Goal: Task Accomplishment & Management: Use online tool/utility

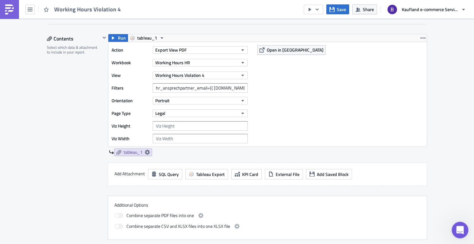
click at [463, 232] on div "Open Intercom Messenger" at bounding box center [458, 229] width 21 height 21
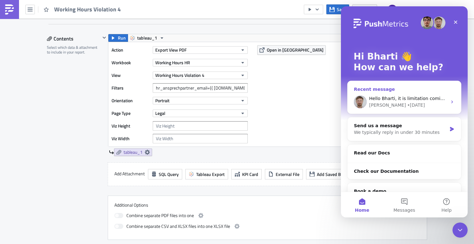
click at [410, 109] on div "Hello Bharti, it is limitation coming from Tableau REST API: [URL][DOMAIN_NAME]…" at bounding box center [403, 101] width 113 height 23
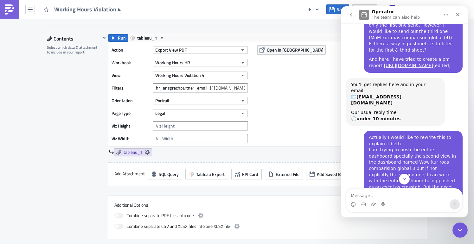
scroll to position [0, 0]
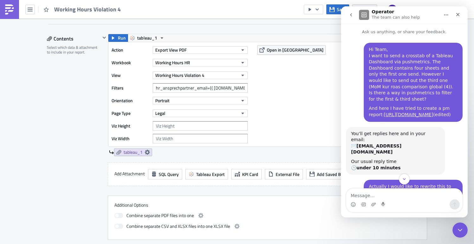
click at [352, 15] on icon "go back" at bounding box center [350, 14] width 5 height 5
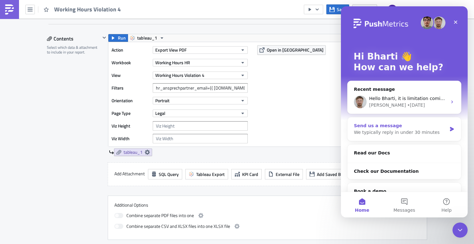
click at [398, 132] on div "We typically reply in under 30 minutes" at bounding box center [400, 132] width 93 height 7
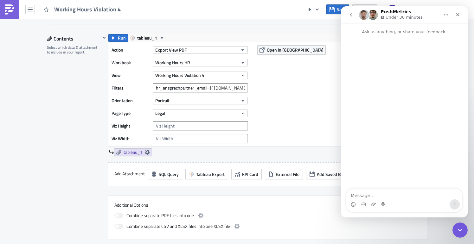
click at [348, 16] on icon "go back" at bounding box center [350, 14] width 5 height 5
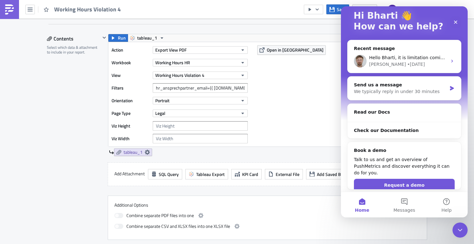
scroll to position [42, 0]
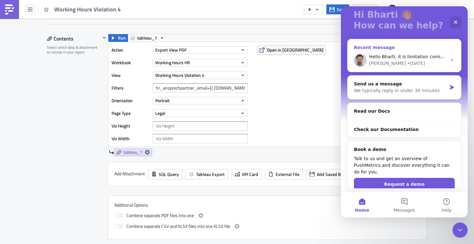
click at [402, 59] on div "Hello Bharti, it is limitation coming from Tableau REST API: [URL][DOMAIN_NAME]…" at bounding box center [408, 57] width 78 height 7
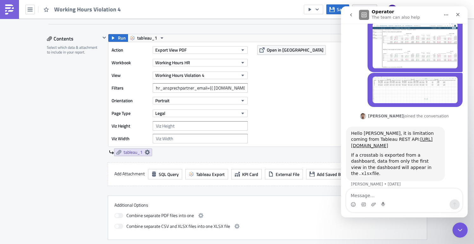
scroll to position [256, 0]
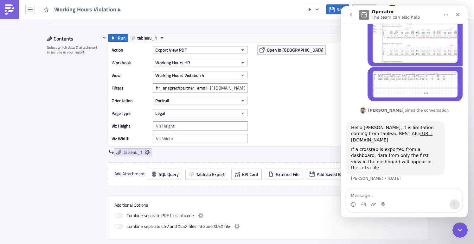
click at [354, 15] on button "go back" at bounding box center [351, 15] width 12 height 12
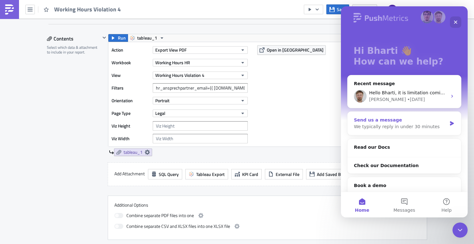
scroll to position [0, 0]
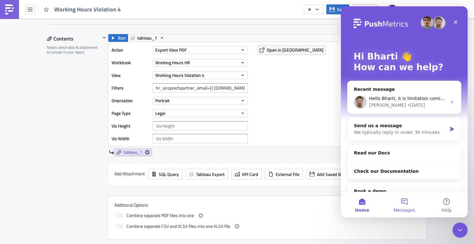
click at [407, 203] on button "Messages" at bounding box center [404, 204] width 42 height 25
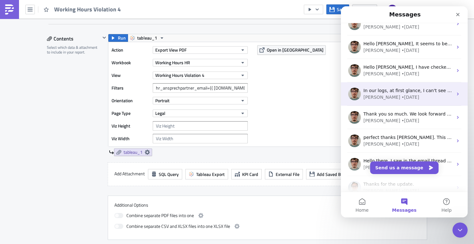
scroll to position [58, 0]
click at [409, 90] on span "In our logs, at first glance, I can't see anything unusual" at bounding box center [424, 90] width 122 height 5
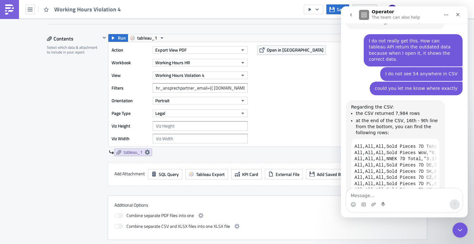
scroll to position [529, 0]
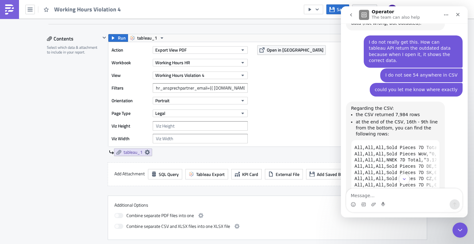
click at [449, 151] on div "Regarding the CSV: the CSV returned 7,984 rows at the end of the CSV, 16th - 9t…" at bounding box center [404, 154] width 117 height 104
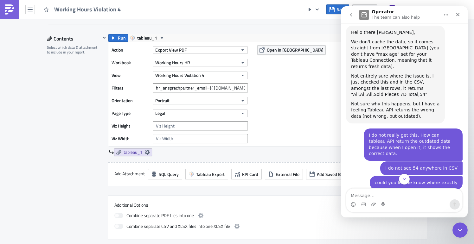
scroll to position [580, 0]
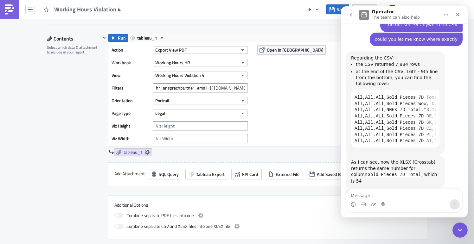
click at [353, 16] on icon "go back" at bounding box center [350, 14] width 5 height 5
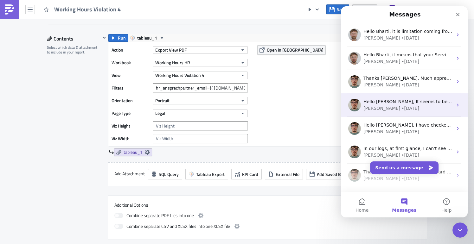
click at [396, 109] on div "[PERSON_NAME] • [DATE]" at bounding box center [407, 108] width 89 height 7
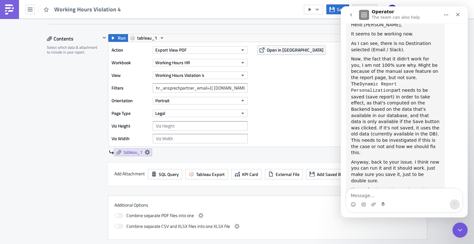
scroll to position [3, 0]
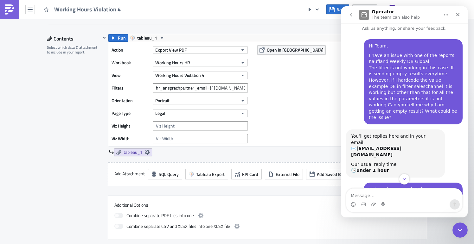
click at [351, 13] on icon "go back" at bounding box center [350, 14] width 5 height 5
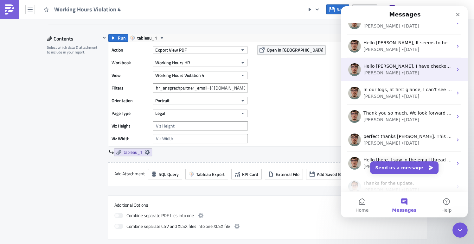
scroll to position [116, 0]
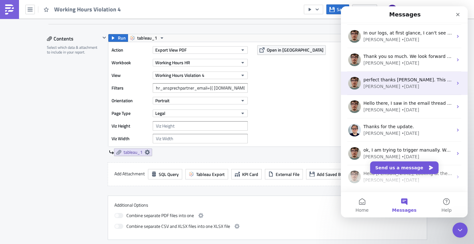
click at [406, 85] on div "[PERSON_NAME] • [DATE]" at bounding box center [407, 86] width 89 height 7
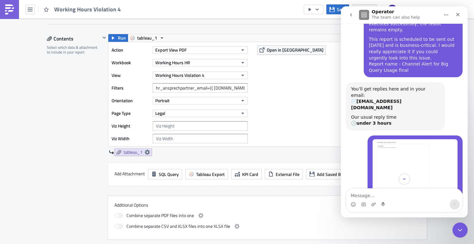
scroll to position [0, 0]
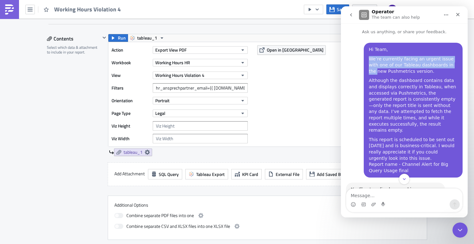
drag, startPoint x: 367, startPoint y: 60, endPoint x: 442, endPoint y: 66, distance: 75.6
click at [442, 66] on div "We’re currently facing an urgent issue with one of our Tableau dashboards in th…" at bounding box center [413, 65] width 89 height 19
click at [419, 78] on div "Although the dashboard contains data and displays correctly in Tableau, when ac…" at bounding box center [413, 106] width 89 height 56
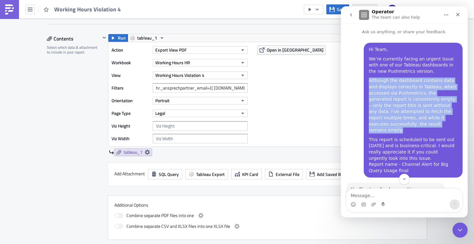
drag, startPoint x: 366, startPoint y: 81, endPoint x: 453, endPoint y: 123, distance: 96.9
click at [453, 123] on div "Although the dashboard contains data and displays correctly in Tableau, when ac…" at bounding box center [413, 106] width 89 height 56
copy div "Although the dashboard contains data and displays correctly in Tableau, when ac…"
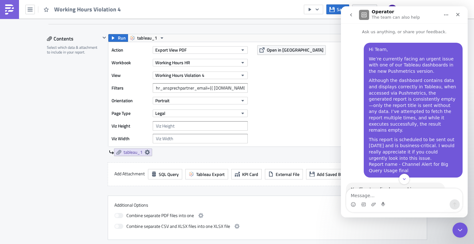
click at [393, 139] on div "This report is scheduled to be sent out [DATE] and is business-critical. I woul…" at bounding box center [413, 155] width 89 height 37
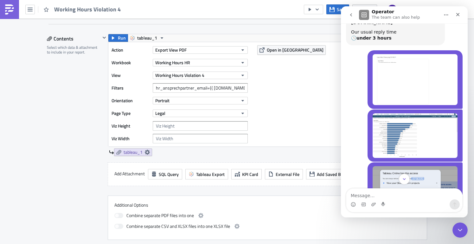
scroll to position [117, 0]
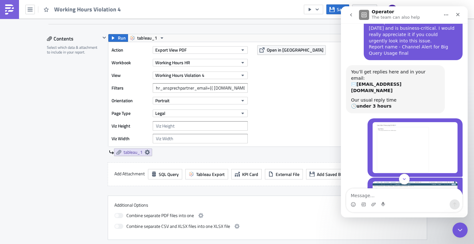
click at [397, 122] on img "Bharti says…" at bounding box center [414, 147] width 85 height 51
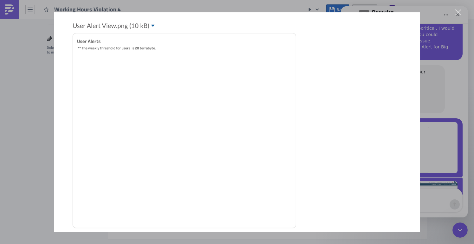
click at [459, 13] on div "Close" at bounding box center [458, 13] width 6 height 6
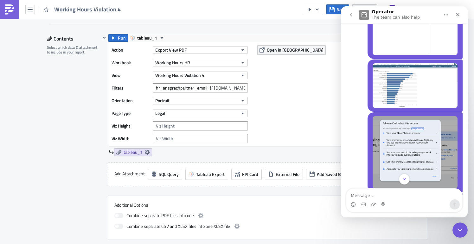
scroll to position [179, 0]
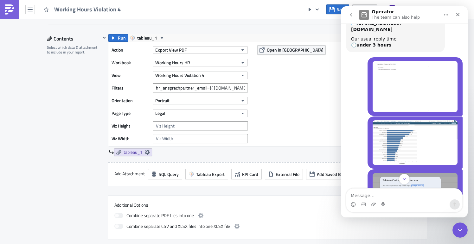
click at [415, 71] on img "Bharti says…" at bounding box center [414, 86] width 85 height 51
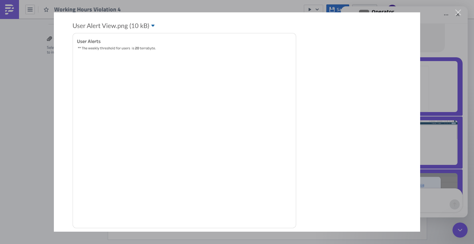
scroll to position [0, 0]
click at [461, 15] on div "Close" at bounding box center [458, 13] width 6 height 6
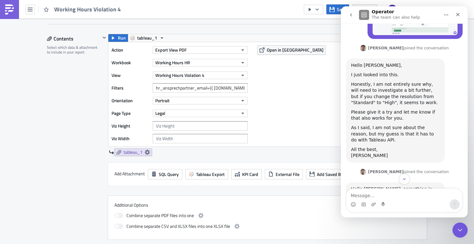
scroll to position [452, 0]
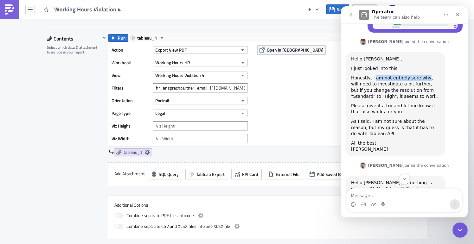
drag, startPoint x: 374, startPoint y: 60, endPoint x: 422, endPoint y: 63, distance: 48.6
click at [422, 75] on div "Honestly, I am not entirely sure why, will need to investigate a bit further, b…" at bounding box center [395, 87] width 89 height 25
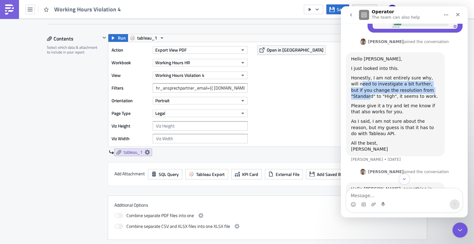
drag, startPoint x: 353, startPoint y: 67, endPoint x: 425, endPoint y: 70, distance: 71.9
click at [425, 75] on div "Honestly, I am not entirely sure why, will need to investigate a bit further, b…" at bounding box center [395, 87] width 89 height 25
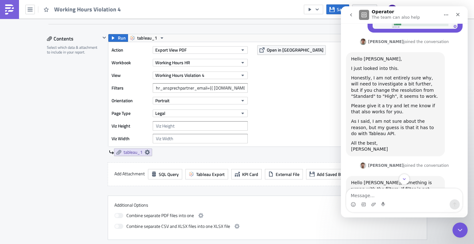
click at [418, 103] on div "Please give it a try and let me know if that also works for you." at bounding box center [395, 109] width 89 height 12
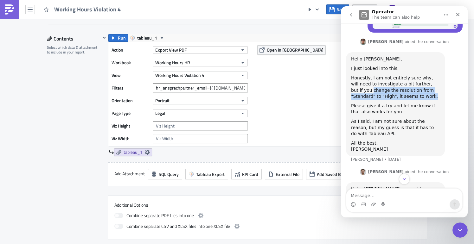
drag, startPoint x: 401, startPoint y: 76, endPoint x: 346, endPoint y: 69, distance: 55.9
click at [346, 69] on div "Hello [PERSON_NAME], I just looked into this. Honestly, I am not entirely sure …" at bounding box center [395, 104] width 99 height 104
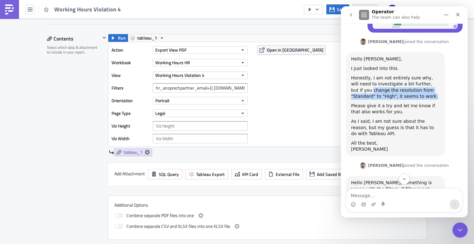
copy div "change the resolution from "Standard" to "High", it seems to work."
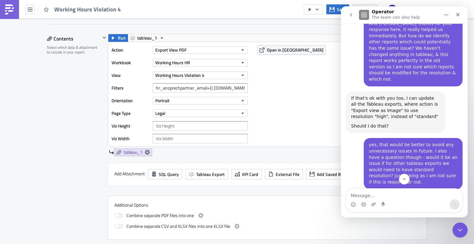
scroll to position [695, 0]
drag, startPoint x: 354, startPoint y: 60, endPoint x: 422, endPoint y: 62, distance: 67.8
click at [422, 96] on div "If that's ok with you too, I can update all the Tableau exports, where action i…" at bounding box center [395, 108] width 89 height 25
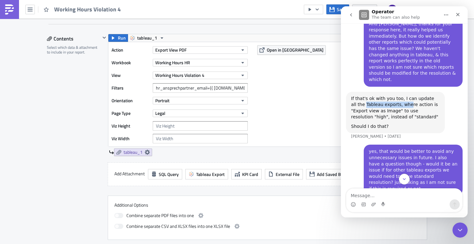
drag, startPoint x: 360, startPoint y: 68, endPoint x: 403, endPoint y: 69, distance: 42.8
click at [403, 96] on div "If that's ok with you too, I can update all the Tableau exports, where action i…" at bounding box center [395, 108] width 89 height 25
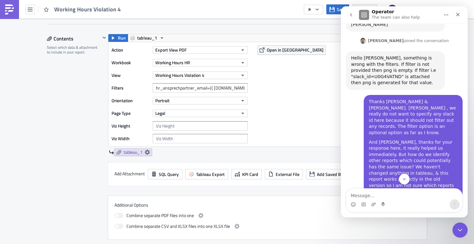
scroll to position [641, 0]
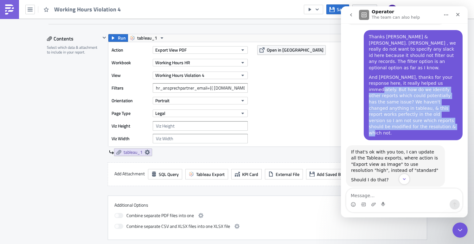
drag, startPoint x: 425, startPoint y: 58, endPoint x: 455, endPoint y: 83, distance: 39.1
click at [455, 83] on div "Thanks [PERSON_NAME] & [PERSON_NAME]. [PERSON_NAME] , we really do not want to …" at bounding box center [413, 85] width 99 height 110
copy div "But how do we identify other reports which could potentially has the same issue…"
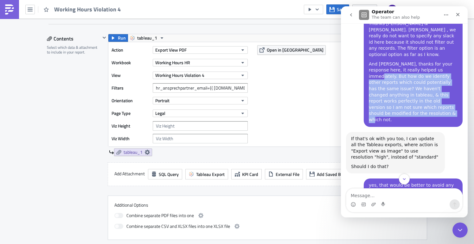
scroll to position [671, 0]
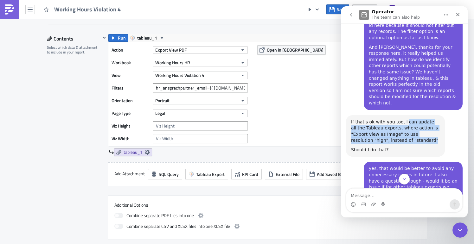
drag, startPoint x: 403, startPoint y: 83, endPoint x: 430, endPoint y: 104, distance: 33.6
click at [430, 119] on div "If that's ok with you too, I can update all the Tableau exports, where action i…" at bounding box center [395, 131] width 89 height 25
copy div "can update all the Tableau exports, where action is "Export view as Image" to u…"
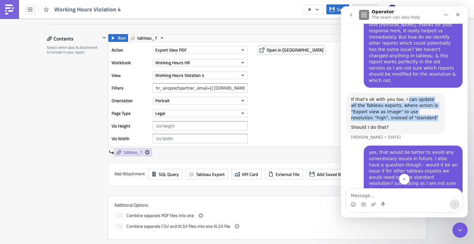
scroll to position [720, 0]
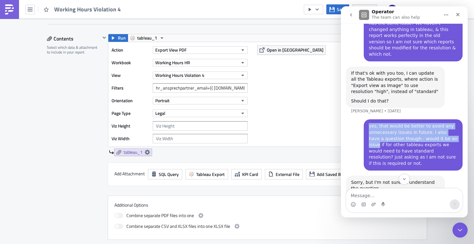
drag, startPoint x: 365, startPoint y: 99, endPoint x: 443, endPoint y: 102, distance: 78.6
click at [443, 119] on div "yes, that would be better to avoid any unnecessary issues in future. I also hav…" at bounding box center [413, 144] width 99 height 51
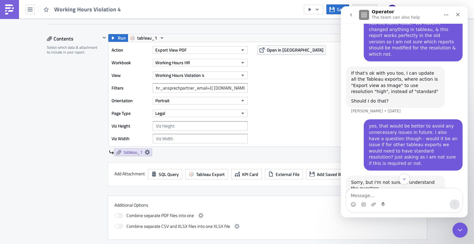
click at [405, 123] on div "yes, that would be better to avoid any unnecessary issues in future. I also hav…" at bounding box center [413, 144] width 89 height 43
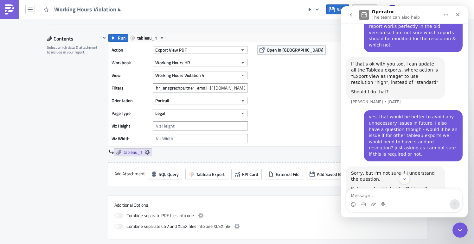
scroll to position [730, 0]
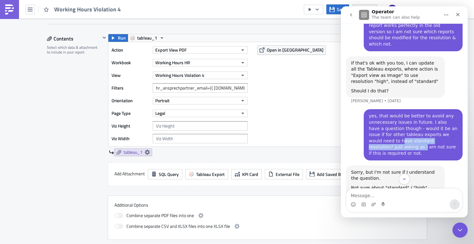
drag, startPoint x: 367, startPoint y: 104, endPoint x: 449, endPoint y: 104, distance: 82.3
click at [449, 113] on div "yes, that would be better to avoid any unnecessary issues in future. I also hav…" at bounding box center [413, 134] width 89 height 43
drag, startPoint x: 379, startPoint y: 111, endPoint x: 441, endPoint y: 112, distance: 62.4
click at [441, 113] on div "yes, that would be better to avoid any unnecessary issues in future. I also hav…" at bounding box center [413, 134] width 89 height 43
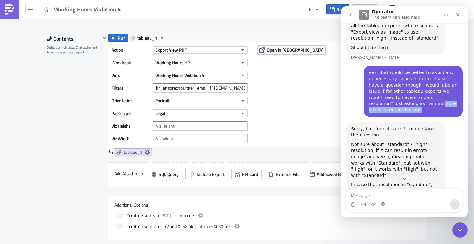
scroll to position [783, 0]
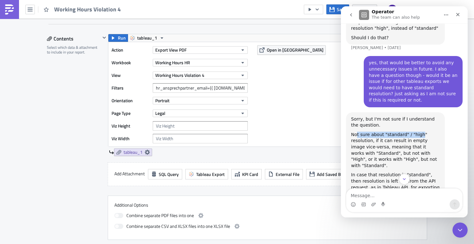
drag, startPoint x: 356, startPoint y: 92, endPoint x: 420, endPoint y: 93, distance: 63.7
click at [420, 132] on div "Not sure about "standard" / "high" resolution, if it can result in empty image …" at bounding box center [395, 150] width 89 height 37
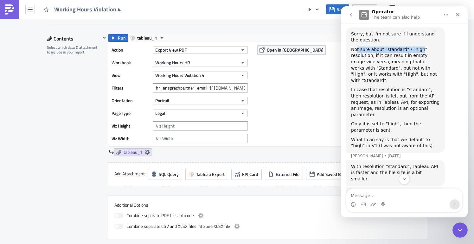
scroll to position [869, 0]
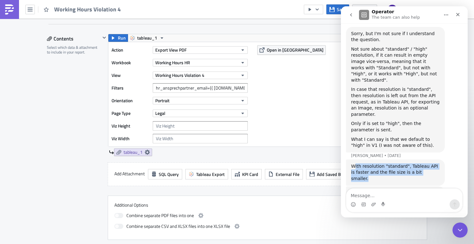
drag, startPoint x: 355, startPoint y: 111, endPoint x: 431, endPoint y: 121, distance: 76.3
click at [431, 160] on div "With resolution "standard", Tableau API is faster and the file size is a bit sm…" at bounding box center [395, 173] width 99 height 26
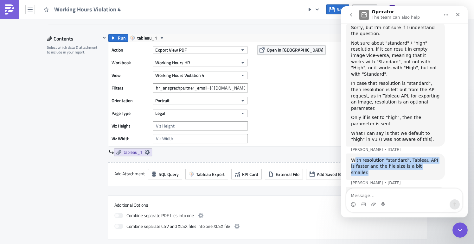
scroll to position [875, 0]
drag, startPoint x: 353, startPoint y: 130, endPoint x: 411, endPoint y: 141, distance: 59.2
click at [411, 190] on div "I've set all Tableau content where export type is "Export view Image" to use re…" at bounding box center [395, 199] width 89 height 19
click at [410, 190] on div "I've set all Tableau content where export type is "Export view Image" to use re…" at bounding box center [395, 199] width 89 height 19
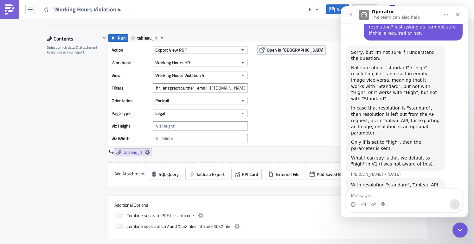
scroll to position [815, 0]
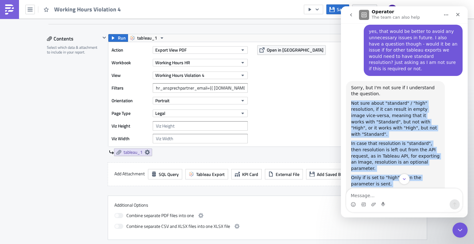
drag, startPoint x: 352, startPoint y: 59, endPoint x: 437, endPoint y: 174, distance: 143.3
click at [437, 174] on div "Ask us anything, or share your feedback. Hi Team, We’re currently facing an urg…" at bounding box center [404, 108] width 127 height 171
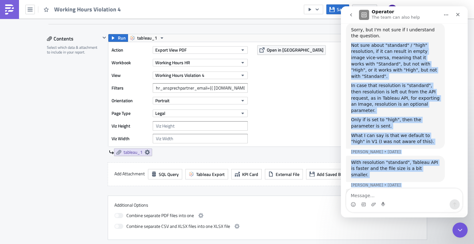
click at [415, 189] on div "I've set all Tableau content where export type is "Export view Image" to use re…" at bounding box center [404, 208] width 117 height 38
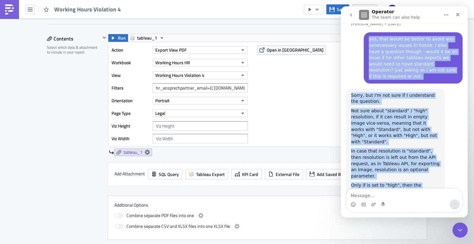
scroll to position [772, 0]
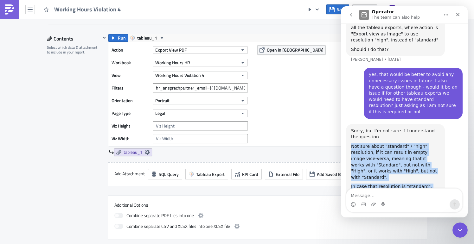
drag, startPoint x: 387, startPoint y: 146, endPoint x: 351, endPoint y: 104, distance: 55.2
copy div "Not sure about "standard" / "high" resolution, if it can result in empty image …"
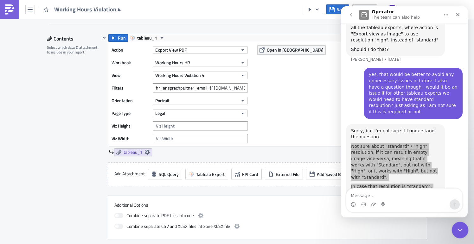
drag, startPoint x: 908, startPoint y: 442, endPoint x: 462, endPoint y: 222, distance: 497.7
click at [462, 223] on div "Close Intercom Messenger" at bounding box center [458, 229] width 15 height 15
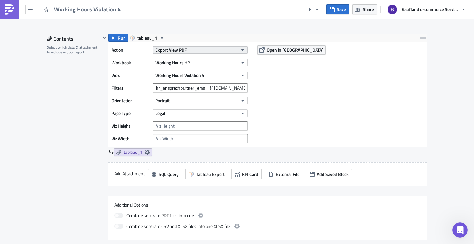
click at [190, 48] on button "Export View PDF" at bounding box center [200, 50] width 95 height 8
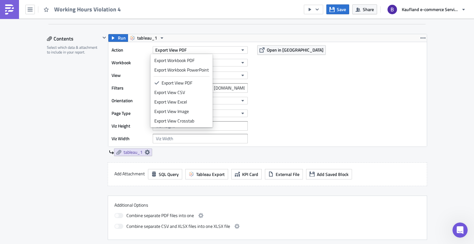
click at [344, 93] on div "Action Export View PDF Workbook Working Hours HR View Working Hours Violation 4…" at bounding box center [267, 94] width 318 height 105
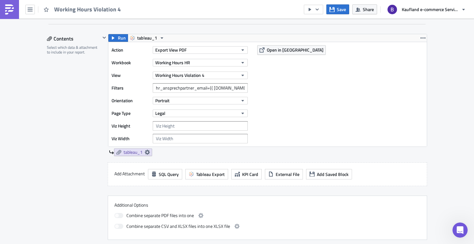
click at [9, 4] on img at bounding box center [9, 9] width 10 height 10
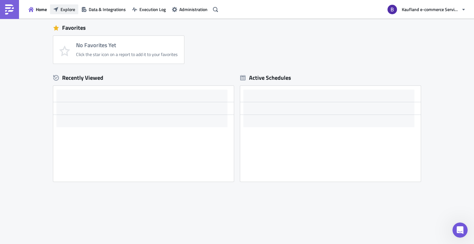
click at [65, 14] on button "Explore" at bounding box center [64, 9] width 28 height 10
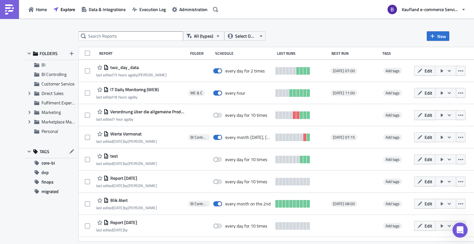
click at [142, 31] on div "All (types) Select Owner New FOLDERS BI BI Controlling Customer Service Expand …" at bounding box center [237, 132] width 474 height 226
click at [135, 37] on input "text" at bounding box center [131, 36] width 105 height 10
type input "violat"
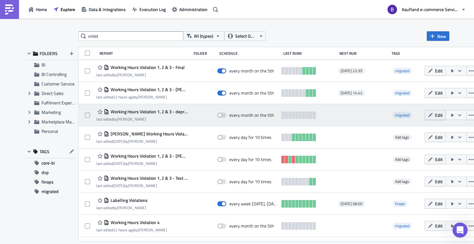
click at [435, 114] on span "Edit" at bounding box center [439, 115] width 8 height 7
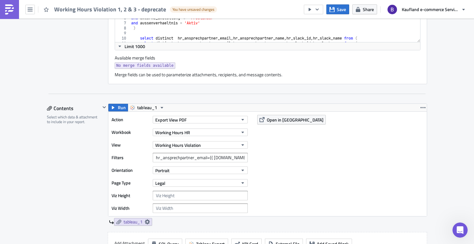
scroll to position [316, 0]
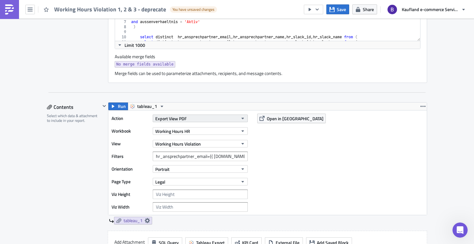
click at [189, 117] on button "Export View PDF" at bounding box center [200, 119] width 95 height 8
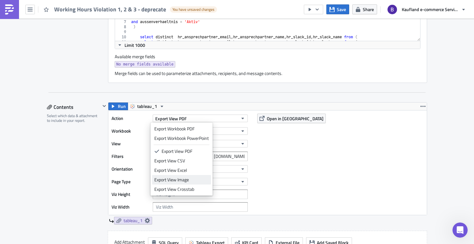
click at [177, 180] on div "Export View Image" at bounding box center [181, 180] width 54 height 6
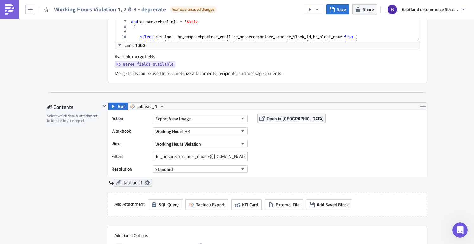
click at [136, 184] on span "tableau_1" at bounding box center [133, 183] width 19 height 6
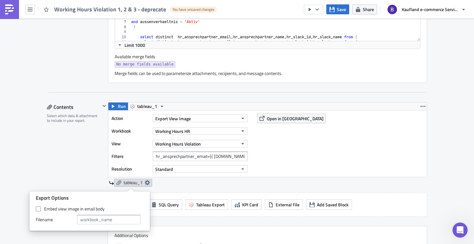
click at [124, 184] on span "tableau_1" at bounding box center [133, 183] width 19 height 6
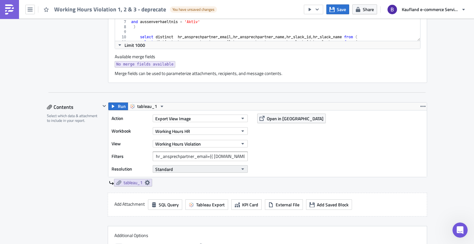
click at [213, 171] on button "Standard" at bounding box center [200, 169] width 95 height 8
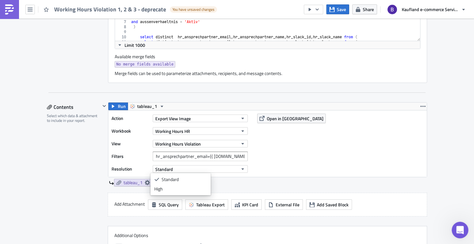
click at [454, 223] on div at bounding box center [460, 230] width 17 height 17
click at [456, 224] on div "Open Intercom Messenger" at bounding box center [458, 229] width 21 height 21
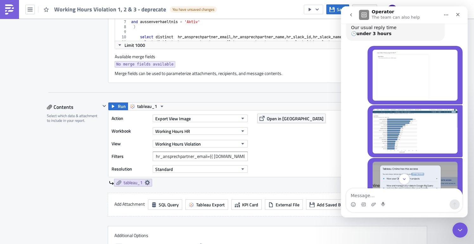
scroll to position [198, 0]
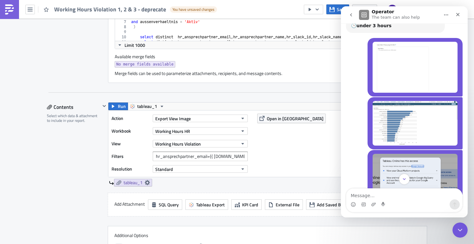
click at [391, 59] on img "Bharti says…" at bounding box center [414, 67] width 85 height 51
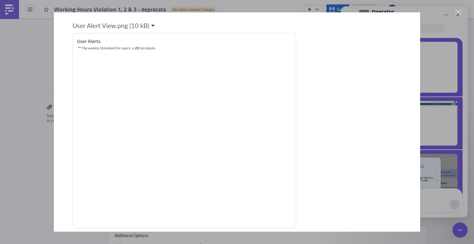
click at [459, 14] on div "Close" at bounding box center [458, 13] width 6 height 6
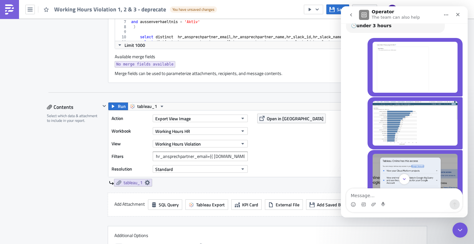
scroll to position [198, 0]
click at [412, 101] on img "Bharti says…" at bounding box center [414, 123] width 85 height 45
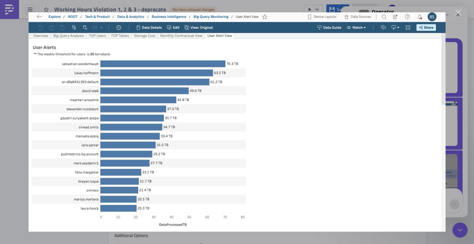
click at [459, 13] on div "Close" at bounding box center [458, 13] width 6 height 6
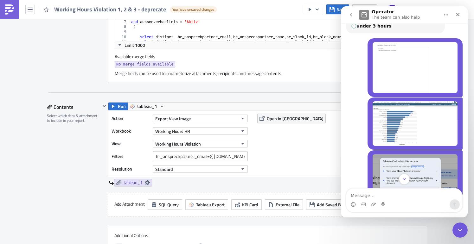
click at [6, 12] on img at bounding box center [9, 9] width 10 height 10
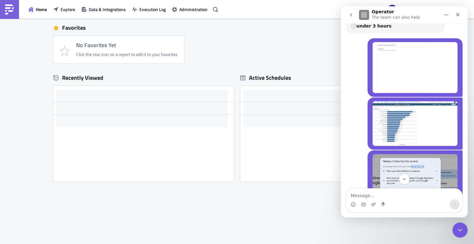
scroll to position [143, 0]
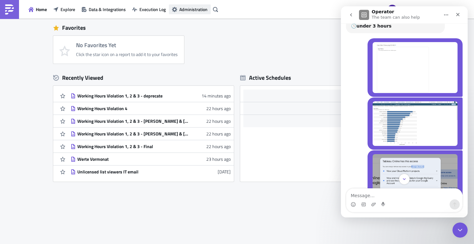
click at [182, 9] on span "Administration" at bounding box center [193, 9] width 28 height 7
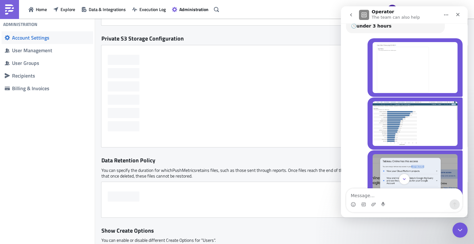
scroll to position [143, 0]
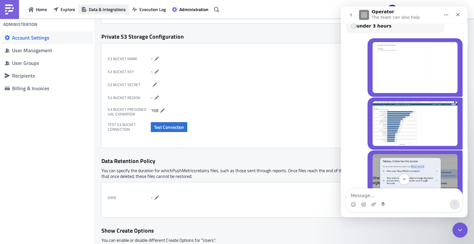
click at [114, 11] on span "Data & Integrations" at bounding box center [107, 9] width 37 height 7
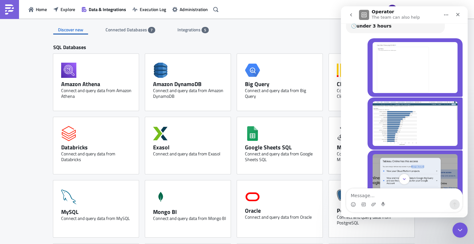
click at [203, 34] on div "Integrations 5" at bounding box center [192, 30] width 31 height 10
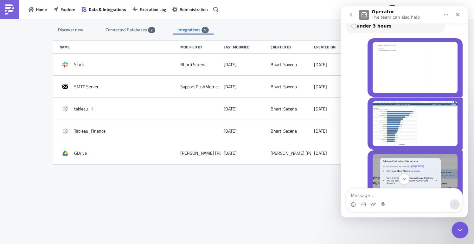
click at [458, 225] on icon "Close Intercom Messenger" at bounding box center [459, 229] width 8 height 8
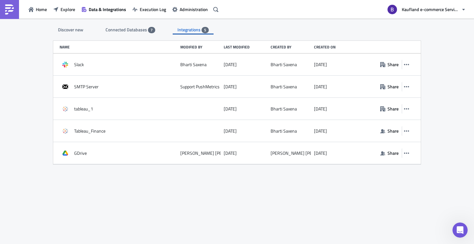
click at [219, 184] on div "Discover new Connected Databases 7 Integrations 5 SQL Databases Amazon Athena C…" at bounding box center [237, 132] width 380 height 226
click at [25, 11] on button "Home" at bounding box center [37, 9] width 25 height 10
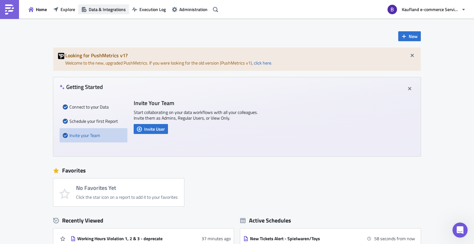
click at [108, 11] on span "Data & Integrations" at bounding box center [107, 9] width 37 height 7
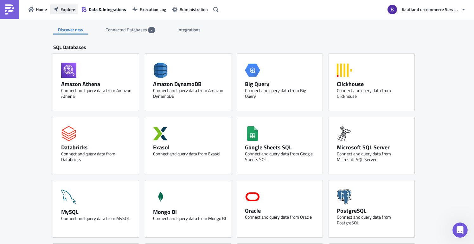
click at [75, 11] on span "Explore" at bounding box center [67, 9] width 15 height 7
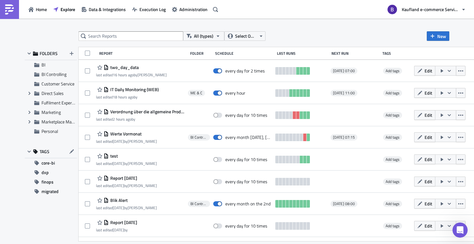
click at [289, 28] on div "All (types) Select Owner New FOLDERS BI BI Controlling Customer Service Expand …" at bounding box center [237, 132] width 474 height 226
click at [459, 229] on icon "Open Intercom Messenger" at bounding box center [459, 229] width 4 height 5
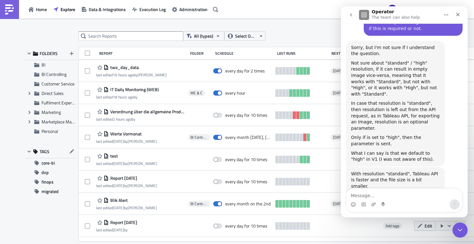
scroll to position [856, 0]
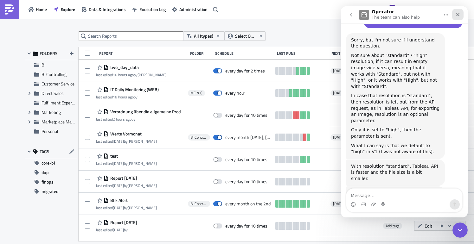
click at [460, 16] on div "Close" at bounding box center [457, 14] width 11 height 11
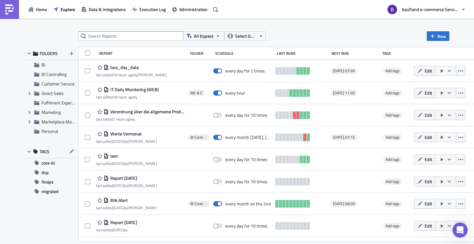
click at [312, 33] on div "All (types) Select Owner New" at bounding box center [264, 36] width 371 height 10
click at [323, 24] on div "All (types) Select Owner New FOLDERS BI BI Controlling Customer Service Expand …" at bounding box center [237, 132] width 474 height 226
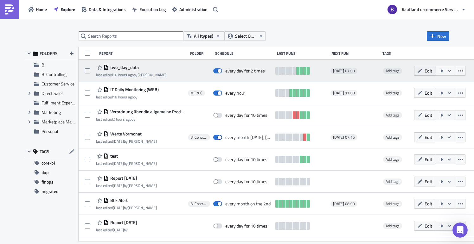
click at [435, 75] on button "Edit" at bounding box center [424, 71] width 21 height 10
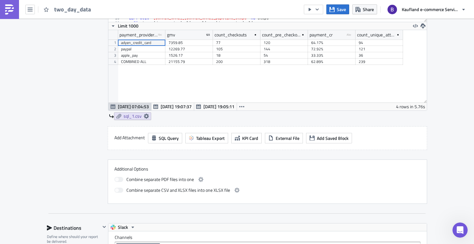
scroll to position [348, 0]
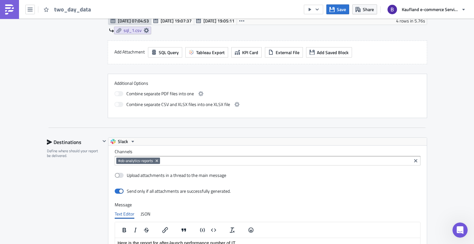
click at [11, 10] on img at bounding box center [9, 9] width 10 height 10
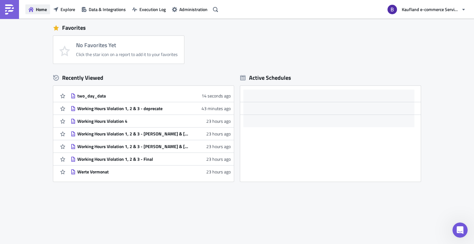
click at [32, 10] on icon "button" at bounding box center [31, 9] width 5 height 5
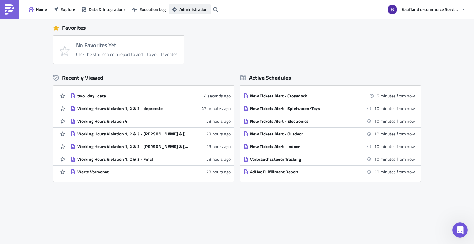
click at [195, 6] on span "Administration" at bounding box center [193, 9] width 28 height 7
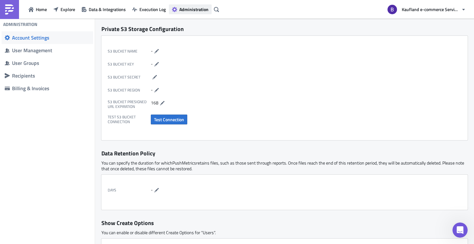
scroll to position [143, 0]
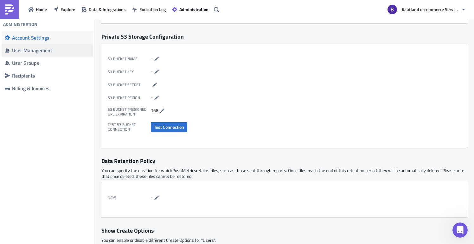
click at [73, 49] on div "User Management" at bounding box center [51, 50] width 78 height 6
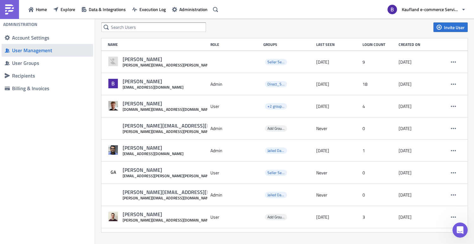
scroll to position [9, 0]
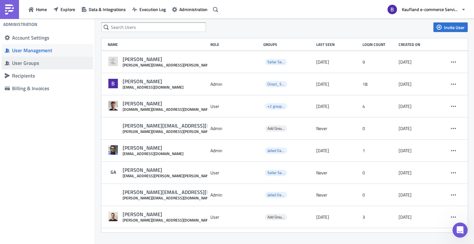
click at [63, 64] on div "User Groups" at bounding box center [51, 63] width 78 height 6
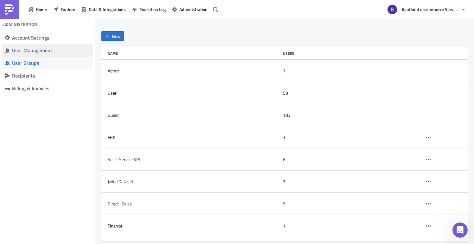
click at [67, 54] on span "User Management" at bounding box center [48, 50] width 92 height 13
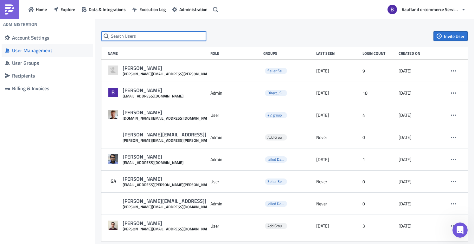
click at [161, 38] on input "text" at bounding box center [153, 36] width 105 height 10
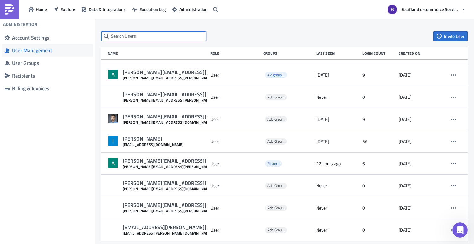
scroll to position [181, 0]
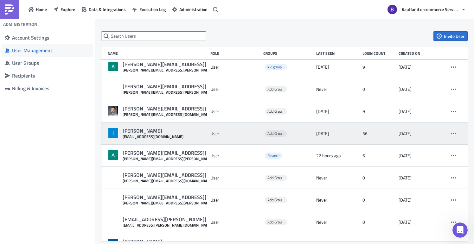
click at [206, 132] on div "Ilja Lock [EMAIL_ADDRESS][DOMAIN_NAME] User Add Groups [DATE] 36 [DATE]" at bounding box center [284, 134] width 366 height 22
click at [451, 131] on icon "button" at bounding box center [453, 133] width 5 height 5
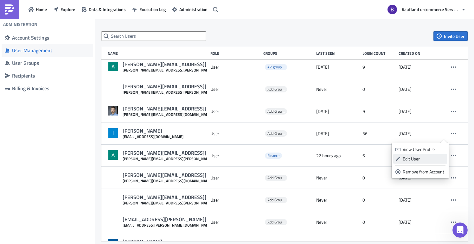
click at [418, 156] on div "Edit User" at bounding box center [424, 159] width 42 height 6
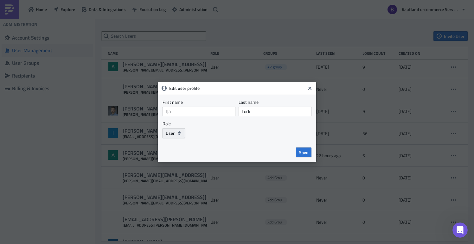
click at [175, 134] on button "User" at bounding box center [173, 133] width 22 height 10
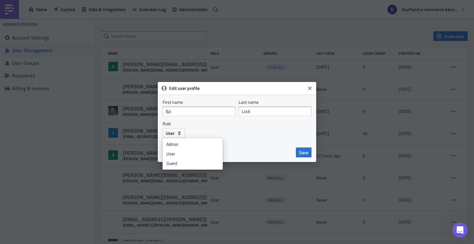
drag, startPoint x: 249, startPoint y: 136, endPoint x: 264, endPoint y: 119, distance: 22.6
click at [249, 136] on div "Role User Admin User Guest" at bounding box center [236, 129] width 149 height 17
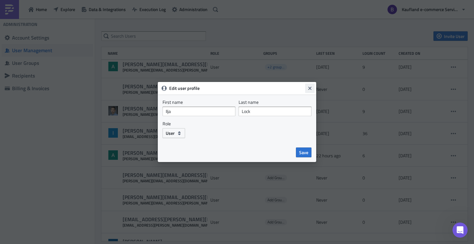
click at [313, 89] on button "Close" at bounding box center [310, 89] width 10 height 10
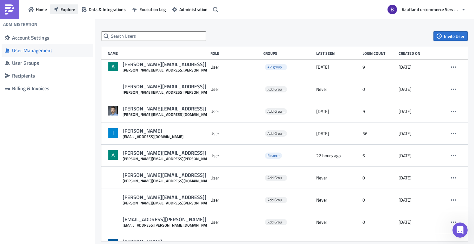
click at [62, 14] on button "Explore" at bounding box center [64, 9] width 28 height 10
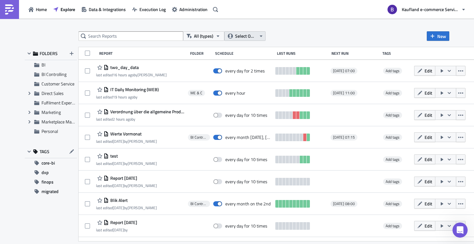
click at [257, 35] on button "Select Owner" at bounding box center [244, 36] width 41 height 10
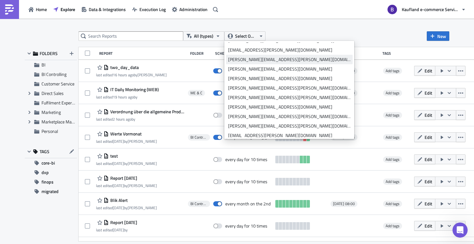
scroll to position [516, 0]
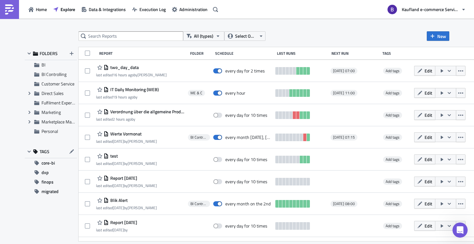
click at [339, 41] on div "All (types) Select Owner New" at bounding box center [264, 36] width 371 height 10
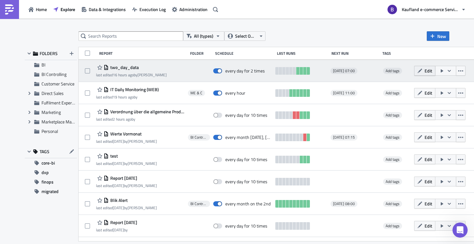
click at [435, 71] on button "Edit" at bounding box center [424, 71] width 21 height 10
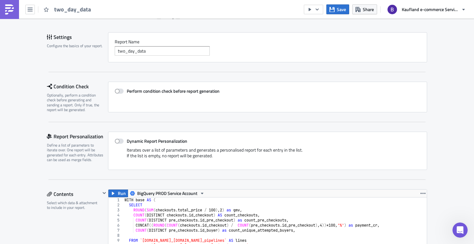
scroll to position [128, 0]
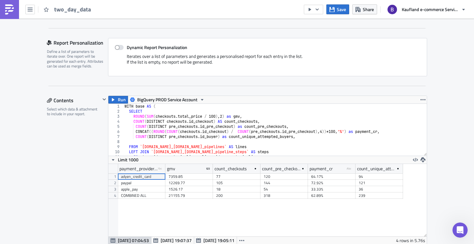
type textarea "CONCAT((ROUND(COUNT([DOMAIN_NAME]_checkout) / COUNT(pre_[DOMAIN_NAME]_pre_check…"
click at [178, 133] on div "WITH base AS ( SELECT ROUND ( SUM ( checkouts . total_price / 100 ) , 2 ) as gm…" at bounding box center [272, 135] width 299 height 62
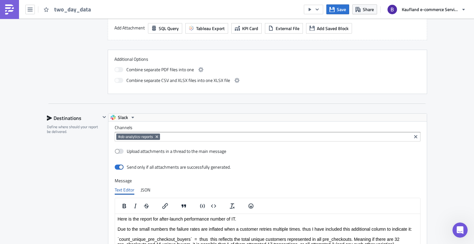
scroll to position [405, 0]
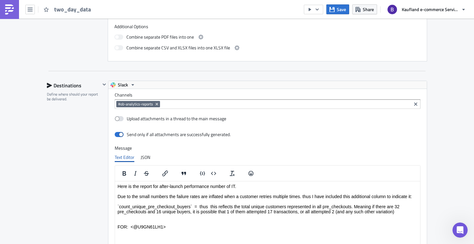
click at [245, 187] on p "Here is the report for after-launch performance number of IT. Due to the small …" at bounding box center [267, 207] width 300 height 46
click at [72, 173] on div "Destinations Define where should your report be delivered." at bounding box center [74, 189] width 54 height 217
click at [253, 189] on p "Here is the report for after-launch performance number of IT. Due to the small …" at bounding box center [267, 207] width 300 height 46
click at [252, 185] on p "Here is the report for after-launch performance number of IT. Due to the small …" at bounding box center [267, 207] width 300 height 46
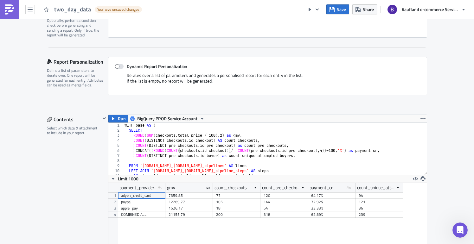
scroll to position [110, 0]
click at [14, 11] on img at bounding box center [9, 9] width 10 height 10
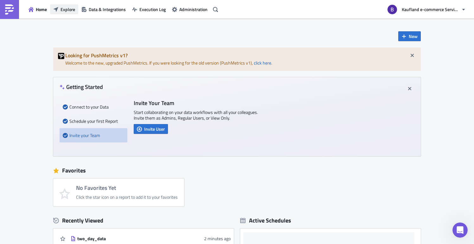
click at [73, 12] on span "Explore" at bounding box center [67, 9] width 15 height 7
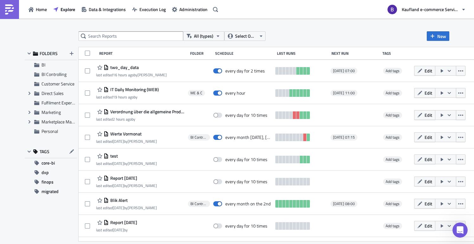
drag, startPoint x: 435, startPoint y: 70, endPoint x: 432, endPoint y: 70, distance: 3.2
click at [422, 70] on icon "button" at bounding box center [419, 70] width 5 height 5
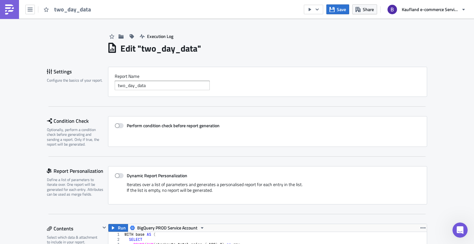
scroll to position [73, 318]
click at [245, 47] on div "Edit " two_day_data "" at bounding box center [267, 47] width 320 height 13
click at [366, 10] on span "Share" at bounding box center [368, 9] width 11 height 7
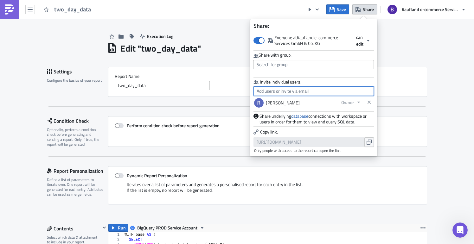
click at [294, 90] on input "text" at bounding box center [313, 91] width 120 height 10
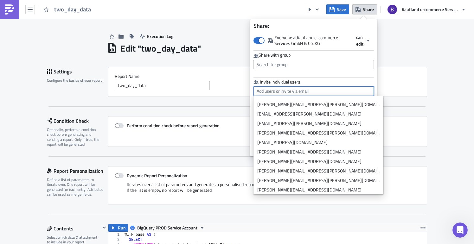
scroll to position [82, 0]
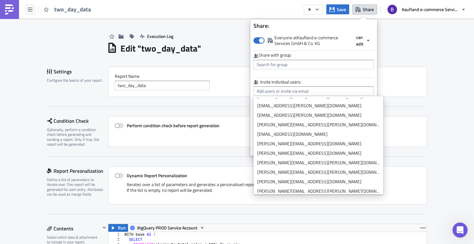
click at [319, 80] on label "Invite individual users:" at bounding box center [313, 82] width 120 height 6
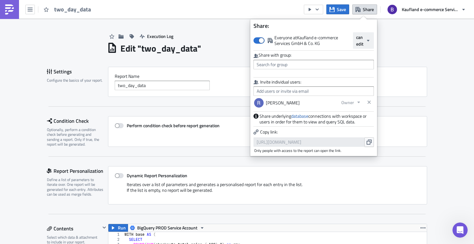
click at [359, 40] on span "can edit" at bounding box center [359, 40] width 7 height 13
click at [325, 46] on label "Everyone at [GEOGRAPHIC_DATA] e-commerce Services GmbH & Co. KG" at bounding box center [302, 40] width 99 height 11
click at [259, 40] on input "Everyone at [GEOGRAPHIC_DATA] e-commerce Services GmbH & Co. KG" at bounding box center [257, 38] width 4 height 4
click at [261, 41] on span at bounding box center [258, 40] width 11 height 6
click at [259, 40] on input "Everyone at [GEOGRAPHIC_DATA] e-commerce Services GmbH & Co. KG" at bounding box center [257, 38] width 4 height 4
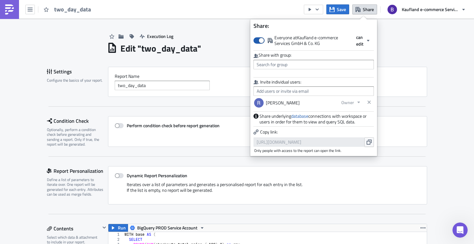
click at [261, 41] on span at bounding box center [258, 40] width 11 height 6
click at [259, 40] on input "Everyone at [GEOGRAPHIC_DATA] e-commerce Services GmbH & Co. KG" at bounding box center [257, 38] width 4 height 4
click at [261, 40] on span at bounding box center [258, 40] width 11 height 6
click at [259, 40] on input "Everyone at [GEOGRAPHIC_DATA] e-commerce Services GmbH & Co. KG" at bounding box center [257, 38] width 4 height 4
click at [274, 65] on input "text" at bounding box center [313, 65] width 120 height 10
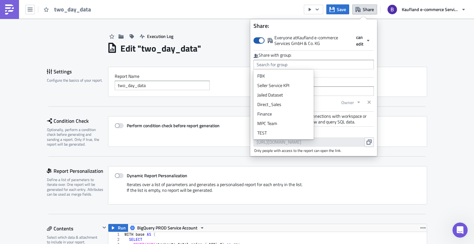
click at [258, 43] on span at bounding box center [258, 40] width 11 height 6
click at [258, 40] on input "Everyone at [GEOGRAPHIC_DATA] e-commerce Services GmbH & Co. KG" at bounding box center [257, 38] width 4 height 4
click at [273, 67] on input "text" at bounding box center [313, 65] width 120 height 10
click at [264, 41] on span at bounding box center [258, 40] width 11 height 6
click at [259, 40] on input "Everyone at [GEOGRAPHIC_DATA] e-commerce Services GmbH & Co. KG" at bounding box center [257, 38] width 4 height 4
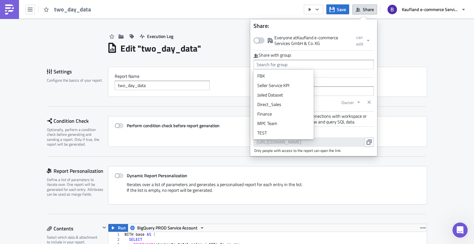
checkbox input "true"
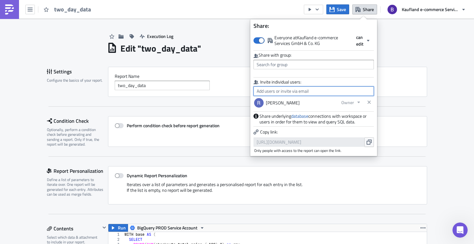
click at [276, 90] on input "text" at bounding box center [313, 91] width 120 height 10
click at [279, 78] on div "Everyone at [GEOGRAPHIC_DATA] e-commerce Services GmbH & Co. KG can edit Share …" at bounding box center [313, 92] width 127 height 121
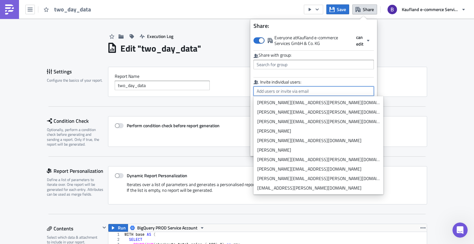
click at [297, 92] on input "text" at bounding box center [313, 91] width 120 height 10
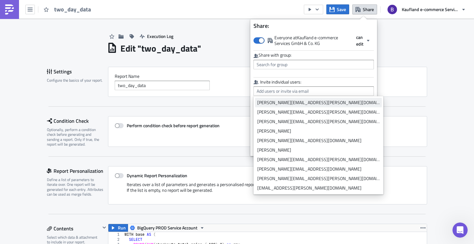
click at [303, 102] on div "[PERSON_NAME][EMAIL_ADDRESS][PERSON_NAME][DOMAIN_NAME]" at bounding box center [318, 102] width 122 height 6
type input "[PERSON_NAME][EMAIL_ADDRESS][PERSON_NAME][DOMAIN_NAME]"
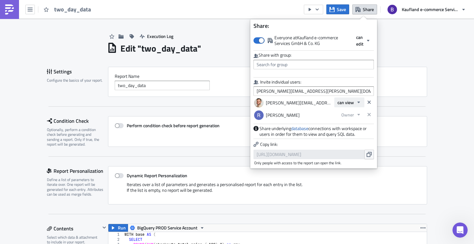
click at [350, 105] on span "can view" at bounding box center [345, 102] width 16 height 7
click at [350, 134] on div "Owner" at bounding box center [364, 133] width 53 height 6
click at [353, 118] on span "can edit" at bounding box center [346, 114] width 15 height 7
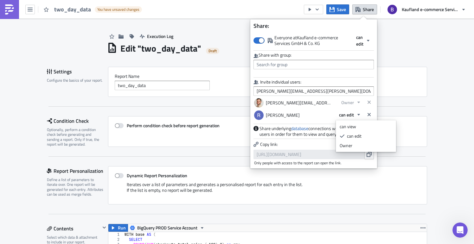
click at [356, 144] on div "Owner" at bounding box center [365, 146] width 53 height 6
click at [371, 102] on icon "button" at bounding box center [368, 102] width 5 height 5
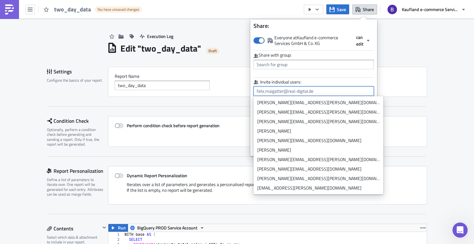
drag, startPoint x: 332, startPoint y: 91, endPoint x: 256, endPoint y: 93, distance: 75.4
click at [256, 93] on input "text" at bounding box center [313, 91] width 120 height 10
type input "[PERSON_NAME][EMAIL_ADDRESS][PERSON_NAME][DOMAIN_NAME]"
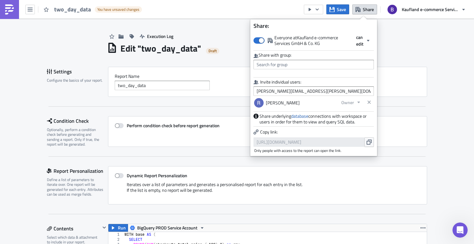
click at [351, 80] on label "Invite individual users:" at bounding box center [313, 82] width 120 height 6
click at [324, 78] on div "Everyone at [GEOGRAPHIC_DATA] e-commerce Services GmbH & Co. KG can edit Share …" at bounding box center [313, 92] width 127 height 121
drag, startPoint x: 265, startPoint y: 122, endPoint x: 360, endPoint y: 125, distance: 94.4
click at [360, 125] on div "Everyone at [GEOGRAPHIC_DATA] e-commerce Services GmbH & Co. KG can edit Share …" at bounding box center [313, 92] width 127 height 121
click at [361, 122] on span "Share underlying database connections with workspace or users in order for them…" at bounding box center [316, 118] width 114 height 11
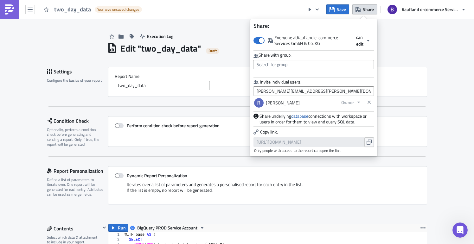
drag, startPoint x: 260, startPoint y: 132, endPoint x: 302, endPoint y: 132, distance: 41.5
click at [302, 132] on p "Copy link:" at bounding box center [313, 132] width 120 height 8
click at [216, 95] on div "Report Nam﻿e two_day_data" at bounding box center [267, 82] width 319 height 30
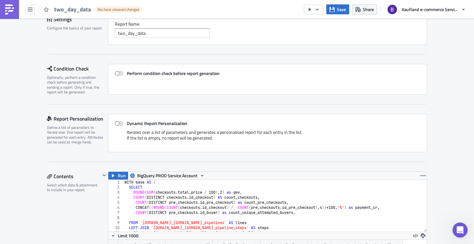
scroll to position [0, 0]
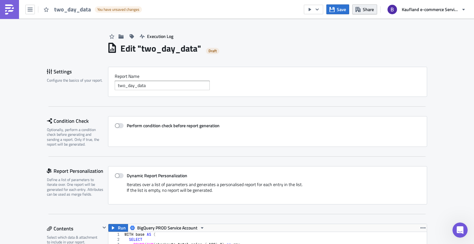
click at [359, 11] on icon "button" at bounding box center [357, 9] width 5 height 5
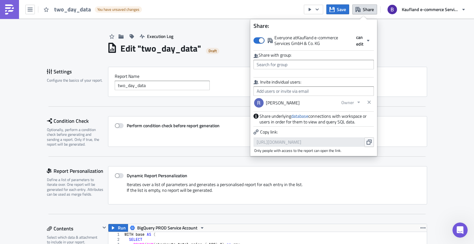
click at [209, 37] on div "Execution Log" at bounding box center [267, 30] width 320 height 22
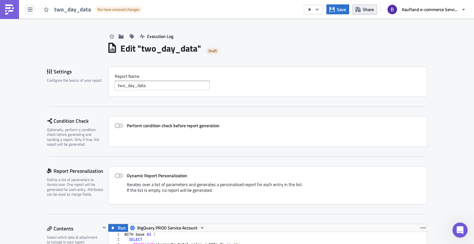
click at [370, 10] on span "Share" at bounding box center [368, 9] width 11 height 7
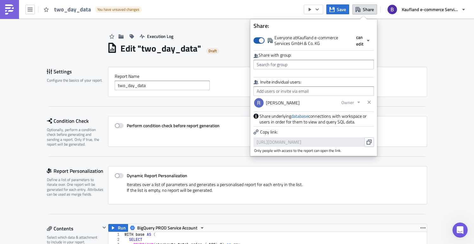
click at [258, 39] on span at bounding box center [258, 40] width 11 height 6
click at [258, 39] on input "Everyone at [GEOGRAPHIC_DATA] e-commerce Services GmbH & Co. KG" at bounding box center [257, 38] width 4 height 4
click at [262, 40] on span at bounding box center [258, 40] width 11 height 6
click at [259, 40] on input "Everyone at [GEOGRAPHIC_DATA] e-commerce Services GmbH & Co. KG" at bounding box center [257, 38] width 4 height 4
checkbox input "true"
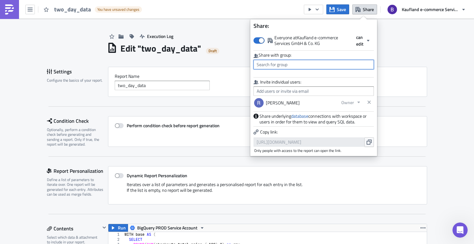
click at [286, 65] on input "text" at bounding box center [313, 65] width 120 height 10
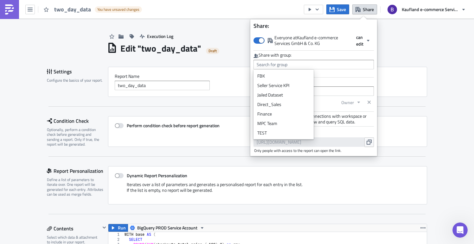
click at [339, 81] on label "Invite individual users:" at bounding box center [313, 82] width 120 height 6
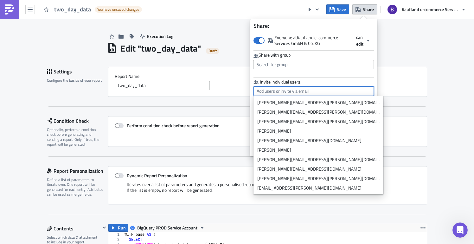
click at [261, 91] on input "text" at bounding box center [313, 91] width 120 height 10
click at [325, 79] on label "Invite individual users:" at bounding box center [313, 82] width 120 height 6
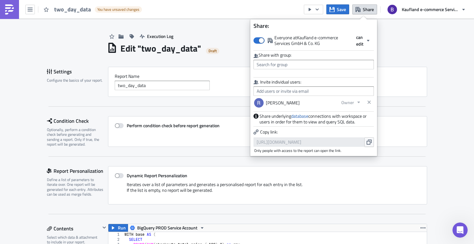
click at [405, 36] on div "Execution Log" at bounding box center [267, 30] width 320 height 22
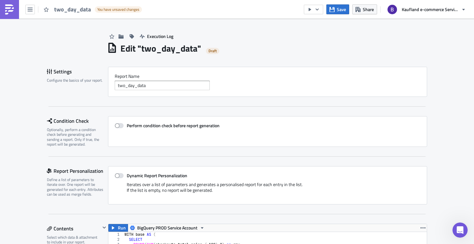
click at [4, 10] on link at bounding box center [9, 9] width 19 height 19
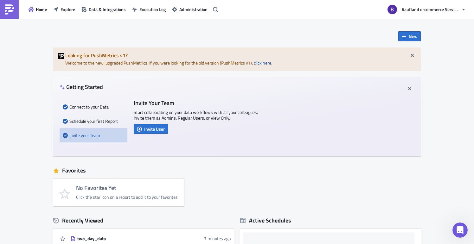
click at [60, 3] on div "Home Explore Data & Integrations Execution Log Administration" at bounding box center [110, 9] width 220 height 19
click at [64, 10] on span "Explore" at bounding box center [67, 9] width 15 height 7
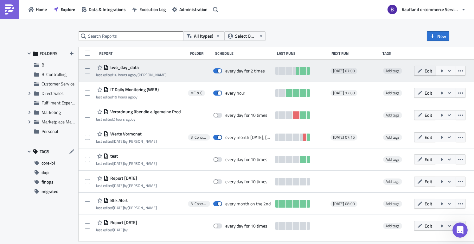
click at [432, 70] on span "Edit" at bounding box center [428, 70] width 8 height 7
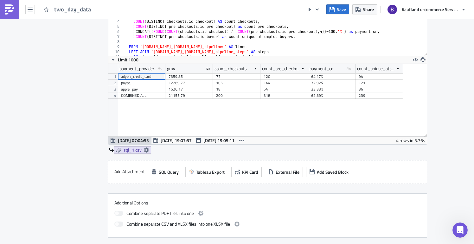
scroll to position [73, 318]
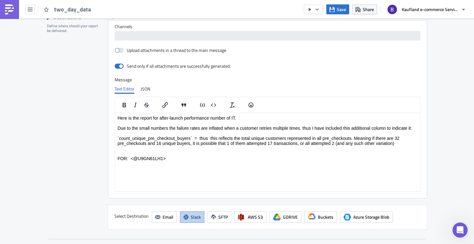
click at [319, 69] on div "Send only if all attachments are successfully generated." at bounding box center [268, 66] width 306 height 11
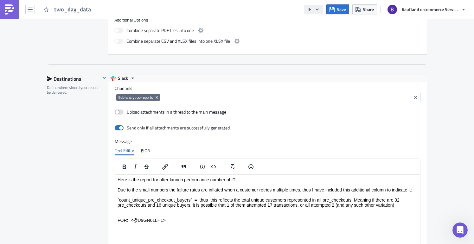
click at [316, 12] on icon "button" at bounding box center [316, 9] width 5 height 5
click at [334, 26] on div "Send Just to Me" at bounding box center [332, 25] width 49 height 6
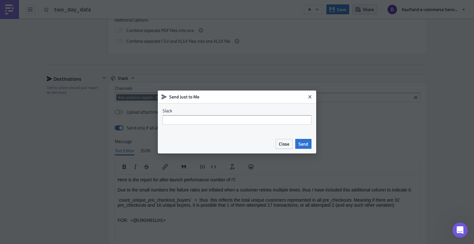
click at [221, 126] on div "Slack" at bounding box center [237, 118] width 158 height 31
click at [200, 121] on input "text" at bounding box center [236, 120] width 149 height 10
click at [310, 96] on icon "Close" at bounding box center [309, 96] width 3 height 3
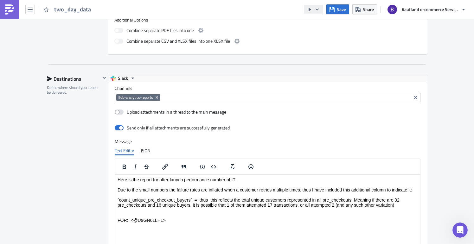
click at [315, 12] on button "button" at bounding box center [313, 10] width 19 height 10
click at [200, 65] on div "Settings Configure the basics of your report. Report Nam﻿e two_day_data Conditi…" at bounding box center [237, 20] width 380 height 730
click at [316, 10] on icon "button" at bounding box center [316, 9] width 5 height 5
click at [278, 67] on div "Settings Configure the basics of your report. Report Nam﻿e two_day_data Conditi…" at bounding box center [237, 20] width 380 height 730
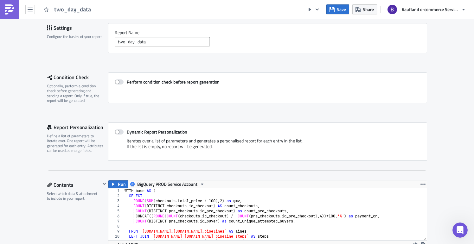
scroll to position [0, 0]
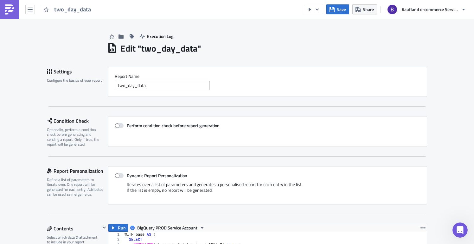
click at [10, 12] on img at bounding box center [9, 9] width 10 height 10
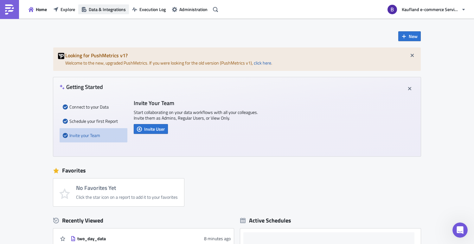
click at [106, 12] on span "Data & Integrations" at bounding box center [107, 9] width 37 height 7
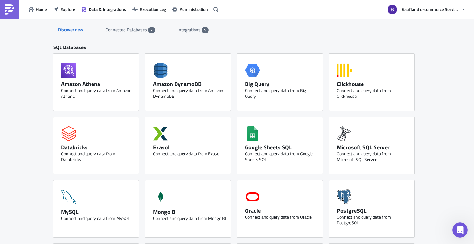
click at [204, 30] on span "5" at bounding box center [205, 30] width 2 height 5
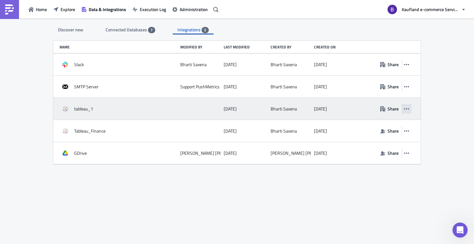
click at [408, 107] on icon "button" at bounding box center [406, 108] width 5 height 5
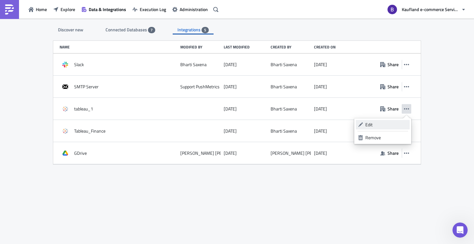
click at [360, 126] on icon at bounding box center [360, 124] width 5 height 5
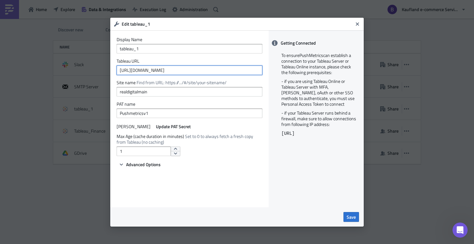
drag, startPoint x: 195, startPoint y: 70, endPoint x: 109, endPoint y: 66, distance: 85.9
click at [109, 66] on div "Edit tableau_1 Display Name tableau_1 Tableau URL [URL][DOMAIN_NAME] Site name …" at bounding box center [237, 122] width 474 height 244
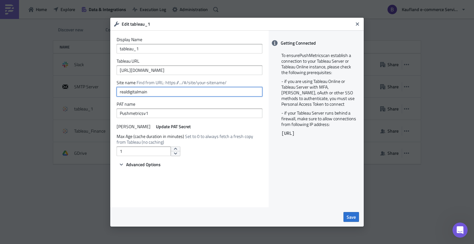
click at [136, 92] on input "realdigitalmain" at bounding box center [190, 92] width 146 height 10
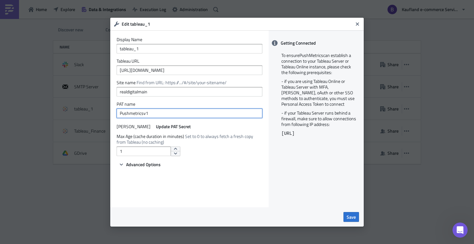
drag, startPoint x: 156, startPoint y: 114, endPoint x: 111, endPoint y: 114, distance: 44.7
click at [111, 114] on div "Display Name tableau_1 Tableau URL [URL][DOMAIN_NAME] Site name Find from URL: …" at bounding box center [189, 118] width 158 height 177
click at [356, 25] on icon "Close" at bounding box center [357, 23] width 3 height 3
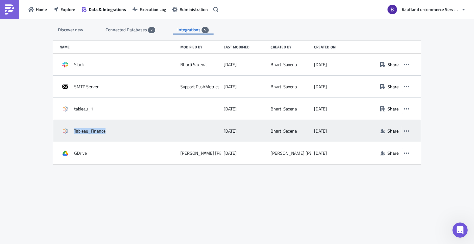
drag, startPoint x: 112, startPoint y: 131, endPoint x: 73, endPoint y: 130, distance: 38.6
click at [73, 130] on div "Tableau_Finance" at bounding box center [118, 130] width 117 height 11
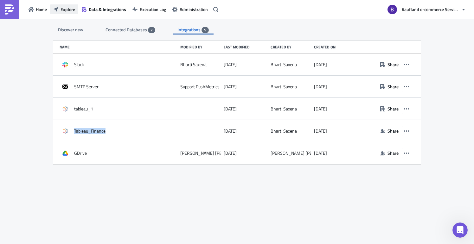
click at [61, 6] on span "Explore" at bounding box center [67, 9] width 15 height 7
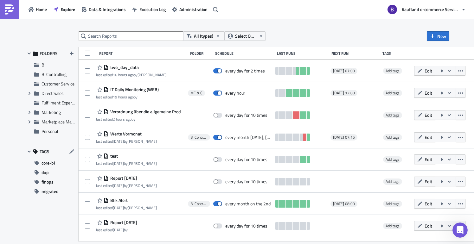
click at [357, 33] on div "All (types) Select Owner New" at bounding box center [264, 36] width 371 height 10
click at [432, 72] on span "Edit" at bounding box center [428, 70] width 8 height 7
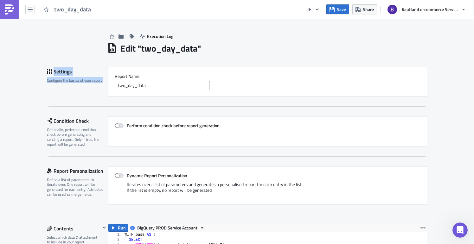
drag, startPoint x: 41, startPoint y: 68, endPoint x: 103, endPoint y: 88, distance: 65.1
click at [254, 80] on div "Report Nam﻿e two_day_data" at bounding box center [268, 81] width 306 height 17
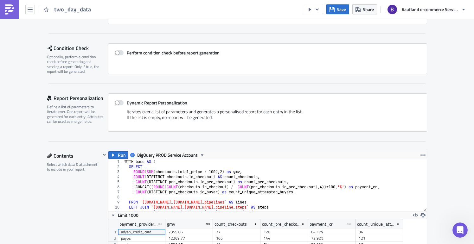
scroll to position [11, 0]
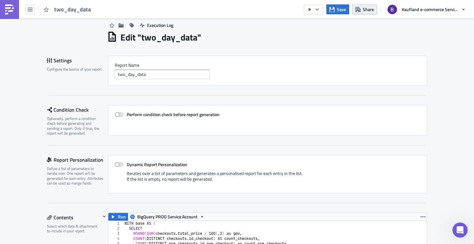
click at [365, 10] on span "Share" at bounding box center [368, 9] width 11 height 7
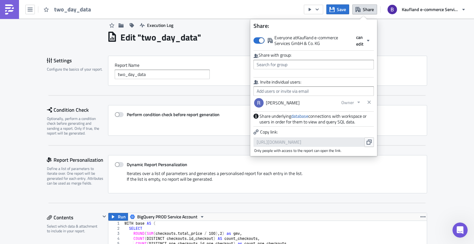
click at [404, 39] on div "Edit " two_day_data "" at bounding box center [267, 36] width 320 height 13
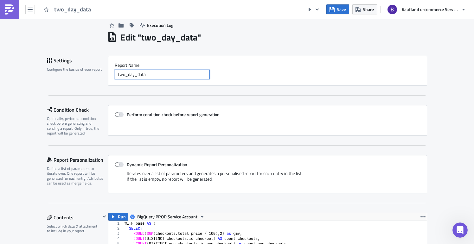
drag, startPoint x: 153, startPoint y: 74, endPoint x: 112, endPoint y: 75, distance: 41.2
click at [115, 75] on input "two_day_data" at bounding box center [162, 75] width 95 height 10
click at [56, 74] on div "Settings Configure the basics of your report." at bounding box center [77, 71] width 61 height 30
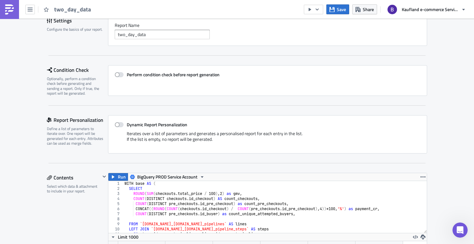
scroll to position [52, 0]
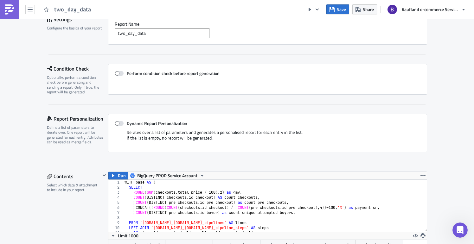
drag, startPoint x: 49, startPoint y: 65, endPoint x: 91, endPoint y: 67, distance: 42.5
click at [91, 67] on div "Condition Check" at bounding box center [77, 69] width 61 height 10
click at [110, 73] on div "Perform condition check before report generation" at bounding box center [267, 79] width 319 height 31
click at [117, 73] on span at bounding box center [119, 73] width 9 height 5
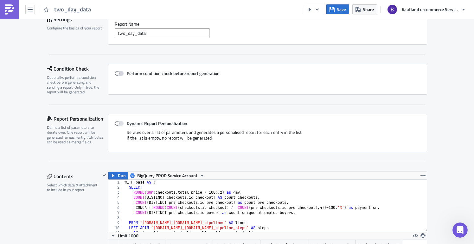
click at [117, 73] on input "Perform condition check before report generation" at bounding box center [118, 74] width 4 height 4
checkbox input "true"
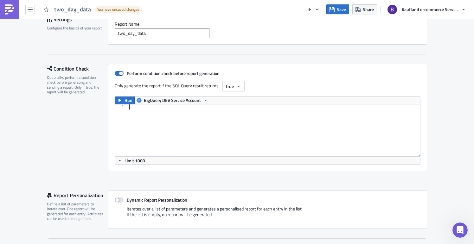
drag, startPoint x: 131, startPoint y: 115, endPoint x: 219, endPoint y: 146, distance: 93.9
click at [219, 146] on div at bounding box center [274, 136] width 292 height 62
click at [229, 89] on span "true" at bounding box center [230, 86] width 8 height 7
click at [235, 109] on div "false" at bounding box center [250, 108] width 53 height 6
click at [226, 83] on span "false" at bounding box center [231, 86] width 10 height 7
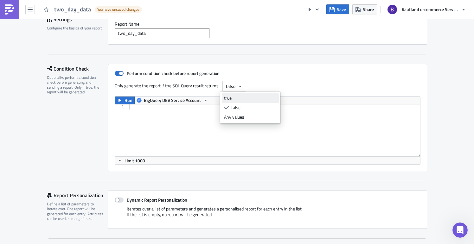
click at [232, 93] on link "true" at bounding box center [250, 98] width 57 height 10
click at [231, 82] on button "true" at bounding box center [233, 86] width 22 height 10
click at [237, 117] on div "Any values" at bounding box center [250, 117] width 53 height 6
click at [118, 73] on span at bounding box center [119, 73] width 9 height 5
click at [118, 73] on input "Perform condition check before report generation" at bounding box center [118, 74] width 4 height 4
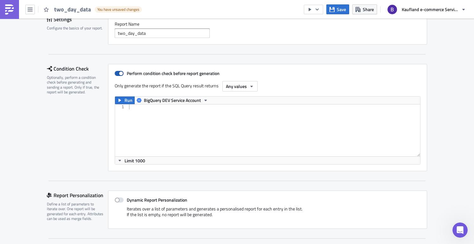
checkbox input "false"
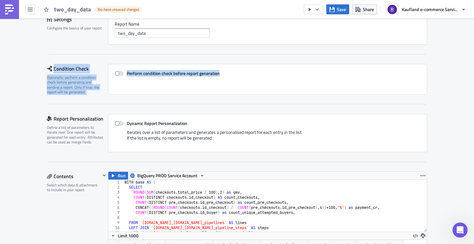
drag, startPoint x: 29, startPoint y: 57, endPoint x: 262, endPoint y: 99, distance: 237.2
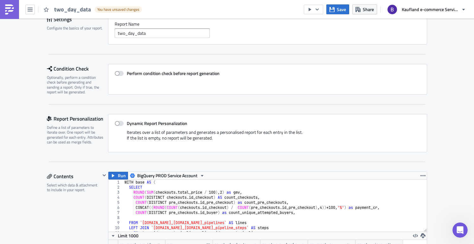
click at [266, 89] on div "Perform condition check before report generation" at bounding box center [267, 79] width 319 height 31
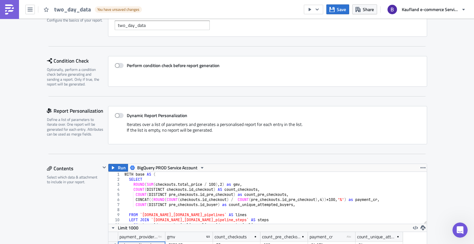
scroll to position [81, 0]
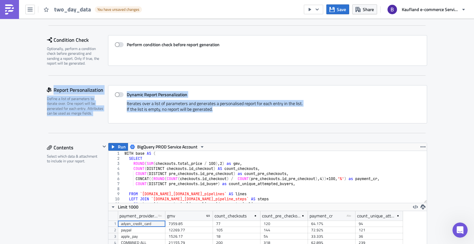
drag, startPoint x: 51, startPoint y: 90, endPoint x: 241, endPoint y: 109, distance: 190.6
click at [241, 109] on div "Report Personalization Define a list of parameters to iterate over. One report …" at bounding box center [237, 104] width 380 height 38
click at [242, 114] on div "Iterates over a list of parameters and generates a personalised report for each…" at bounding box center [268, 109] width 306 height 16
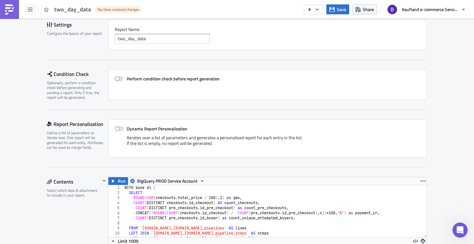
scroll to position [65, 0]
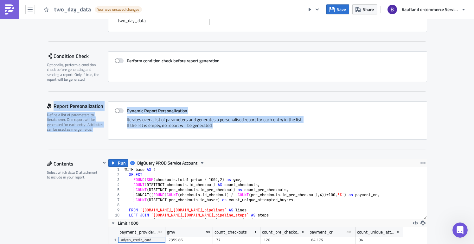
drag, startPoint x: 39, startPoint y: 98, endPoint x: 224, endPoint y: 135, distance: 188.0
click at [259, 128] on div "Iterates over a list of parameters and generates a personalised report for each…" at bounding box center [268, 125] width 306 height 16
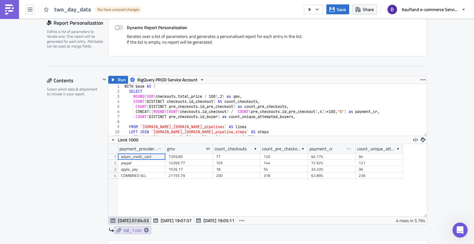
scroll to position [162, 0]
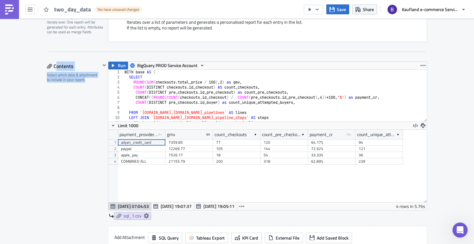
drag, startPoint x: 53, startPoint y: 66, endPoint x: 88, endPoint y: 83, distance: 38.8
click at [88, 83] on div "Contents Select which data & attachment to include in your report." at bounding box center [74, 182] width 54 height 242
click at [87, 84] on div "Contents Select which data & attachment to include in your report." at bounding box center [74, 182] width 54 height 242
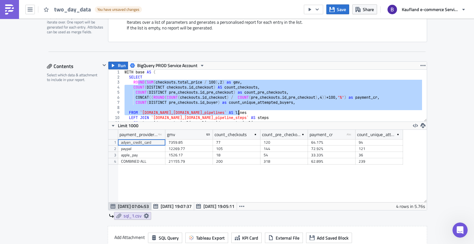
drag, startPoint x: 136, startPoint y: 81, endPoint x: 236, endPoint y: 111, distance: 104.0
click at [236, 111] on div "WITH base AS ( SELECT ROUND ( SUM ( checkouts . total_price / 100 ) , 2 ) as gm…" at bounding box center [272, 101] width 299 height 62
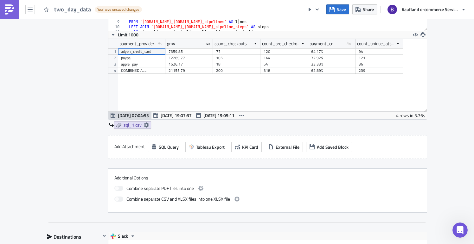
scroll to position [262, 0]
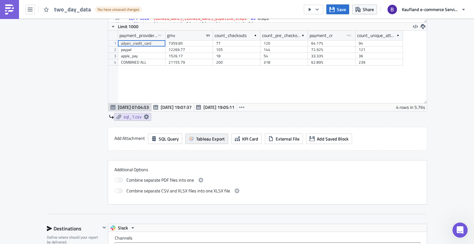
click at [206, 140] on span "Tableau Export" at bounding box center [210, 139] width 29 height 7
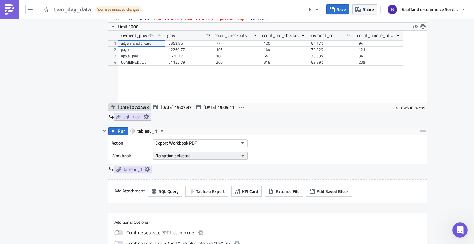
click at [196, 156] on button "No option selected" at bounding box center [200, 156] width 95 height 8
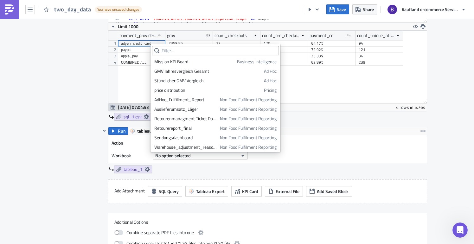
drag, startPoint x: 189, startPoint y: 98, endPoint x: 193, endPoint y: 103, distance: 6.8
click at [189, 97] on div "AdHoc_Fulfillment_Report" at bounding box center [185, 100] width 63 height 6
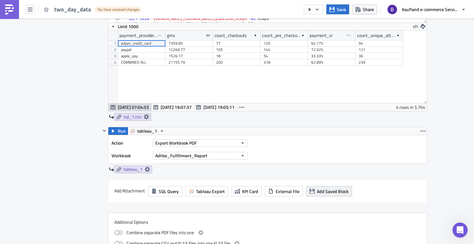
click at [331, 194] on span "Add Saved Block" at bounding box center [333, 191] width 32 height 7
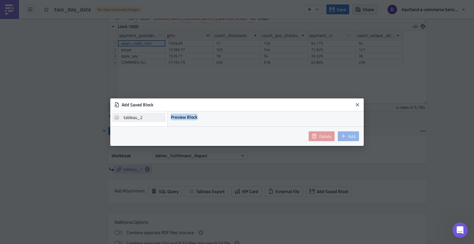
drag, startPoint x: 201, startPoint y: 117, endPoint x: 136, endPoint y: 117, distance: 65.2
click at [136, 117] on div "tableau_2 Preview Block" at bounding box center [236, 118] width 253 height 15
click at [356, 105] on icon "Close" at bounding box center [357, 104] width 5 height 5
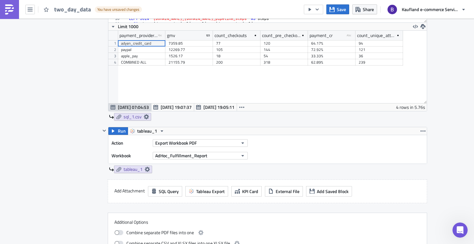
click at [282, 172] on div "tableau_1" at bounding box center [268, 170] width 318 height 8
click at [423, 133] on button "button" at bounding box center [423, 131] width 8 height 8
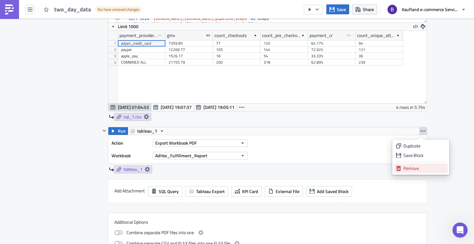
click at [414, 170] on div "Remove" at bounding box center [424, 168] width 42 height 6
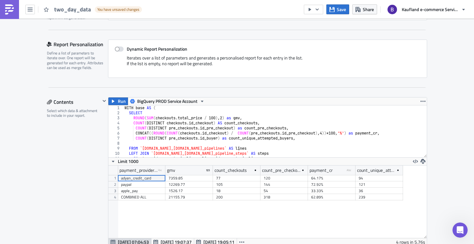
scroll to position [76, 0]
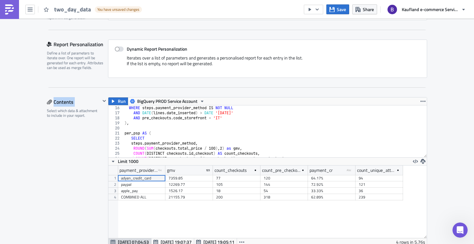
drag, startPoint x: 51, startPoint y: 99, endPoint x: 90, endPoint y: 107, distance: 40.0
click at [90, 107] on div "Contents Select which data & attachment to include in your report." at bounding box center [74, 218] width 54 height 242
type textarea "SELECT"
click at [207, 140] on div "WHERE steps . payment_provider_method IS NOT NULL AND DATE ( lines . date_inser…" at bounding box center [272, 136] width 299 height 62
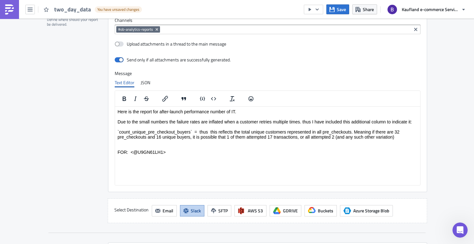
scroll to position [495, 0]
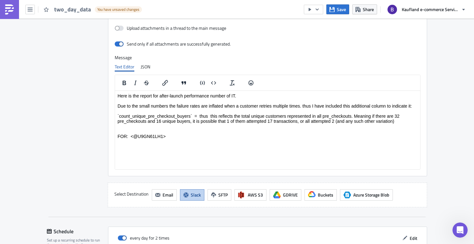
drag, startPoint x: 188, startPoint y: 139, endPoint x: 106, endPoint y: 97, distance: 92.2
click at [115, 97] on html "Here is the report for after-launch performance number of IT. Due to the small …" at bounding box center [267, 116] width 305 height 51
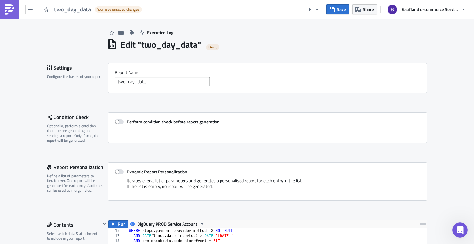
scroll to position [0, 0]
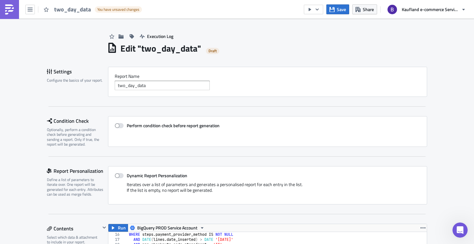
drag, startPoint x: 50, startPoint y: 121, endPoint x: 95, endPoint y: 120, distance: 45.3
click at [95, 120] on div "Condition Check" at bounding box center [77, 121] width 61 height 10
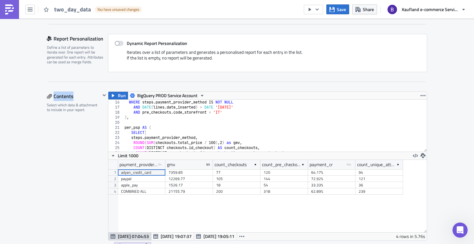
drag, startPoint x: 51, startPoint y: 96, endPoint x: 79, endPoint y: 99, distance: 29.0
click at [79, 99] on div "Contents" at bounding box center [74, 97] width 54 height 10
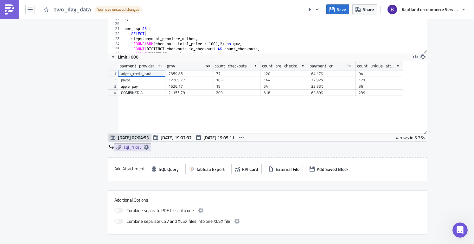
scroll to position [235, 0]
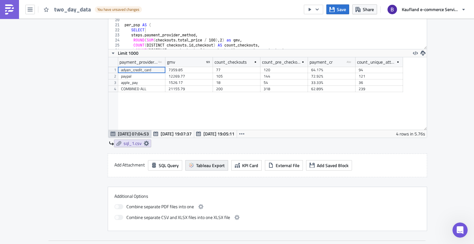
click at [212, 167] on span "Tableau Export" at bounding box center [210, 165] width 29 height 7
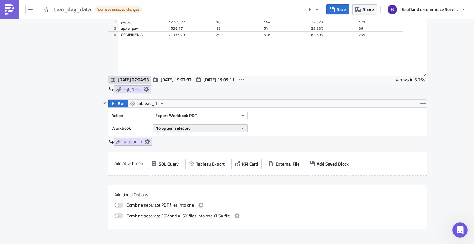
scroll to position [291, 0]
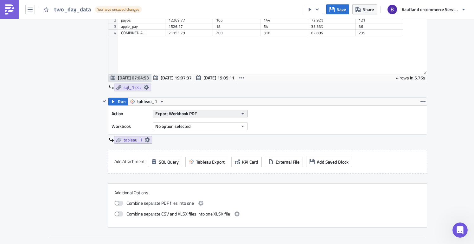
click at [193, 116] on span "Export Workbook PDF" at bounding box center [175, 113] width 41 height 7
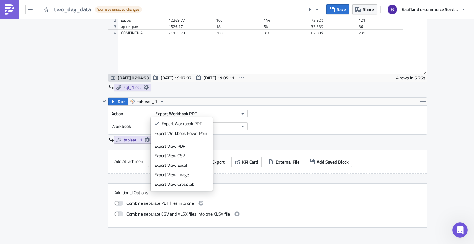
click at [218, 94] on div "Run BigQuery PROD Service Account SELECT 16 17 18 19 20 21 22 23 24 25 26 27 WH…" at bounding box center [263, 15] width 327 height 165
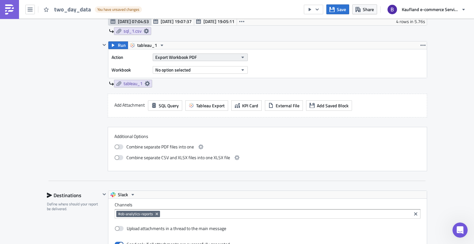
scroll to position [290, 0]
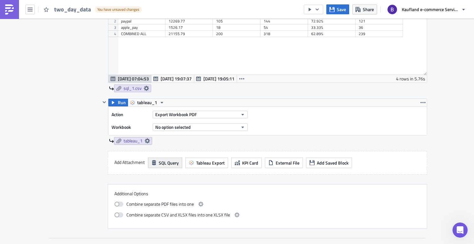
click at [166, 162] on span "SQL Query" at bounding box center [169, 163] width 20 height 7
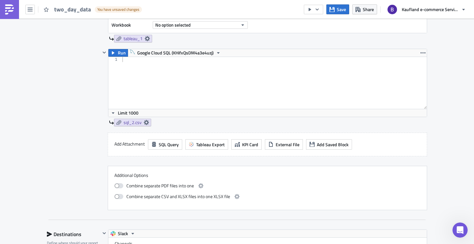
scroll to position [405, 0]
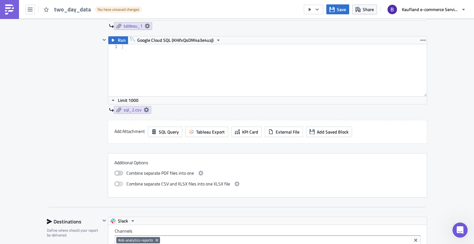
click at [118, 176] on label at bounding box center [120, 173] width 12 height 8
click at [118, 174] on input "checkbox" at bounding box center [118, 172] width 4 height 4
checkbox input "true"
drag, startPoint x: 151, startPoint y: 187, endPoint x: 217, endPoint y: 188, distance: 65.6
click at [217, 188] on div "Combine separate PDF files into one Combine separate CSV and XLSX files into on…" at bounding box center [267, 179] width 306 height 24
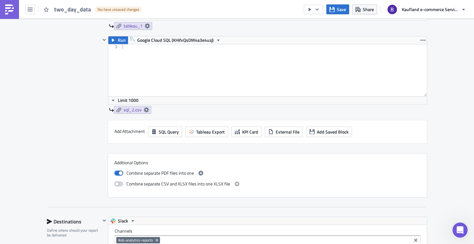
click at [117, 186] on span at bounding box center [118, 183] width 9 height 5
click at [117, 185] on input "checkbox" at bounding box center [118, 183] width 4 height 4
checkbox input "true"
click at [119, 172] on span at bounding box center [118, 173] width 9 height 5
click at [119, 172] on input "checkbox" at bounding box center [118, 172] width 4 height 4
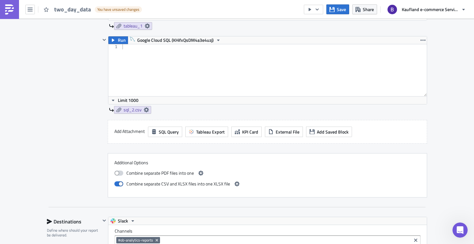
checkbox input "false"
click at [117, 184] on span at bounding box center [118, 183] width 9 height 5
click at [117, 184] on input "checkbox" at bounding box center [118, 183] width 4 height 4
checkbox input "false"
drag, startPoint x: 122, startPoint y: 174, endPoint x: 217, endPoint y: 176, distance: 95.4
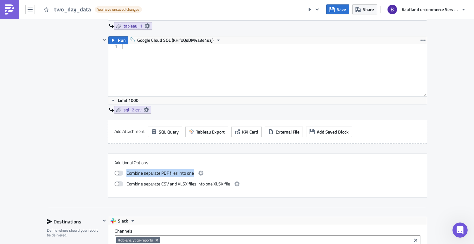
click at [217, 176] on div "Combine separate PDF files into one" at bounding box center [267, 173] width 306 height 8
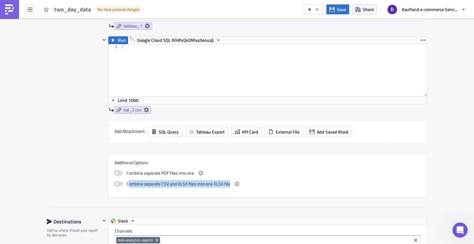
click at [232, 186] on div "Combine separate CSV and XLSX files into one XLSX file" at bounding box center [267, 184] width 306 height 8
click at [249, 186] on div "Combine separate CSV and XLSX files into one XLSX file" at bounding box center [267, 184] width 306 height 8
drag, startPoint x: 248, startPoint y: 185, endPoint x: 114, endPoint y: 172, distance: 134.2
click at [114, 172] on div "Combine separate PDF files into one Combine separate CSV and XLSX files into on…" at bounding box center [267, 179] width 306 height 24
click at [238, 172] on div "Combine separate PDF files into one" at bounding box center [267, 173] width 306 height 8
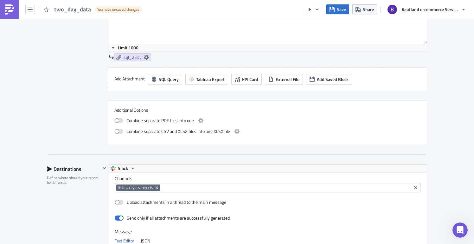
scroll to position [460, 0]
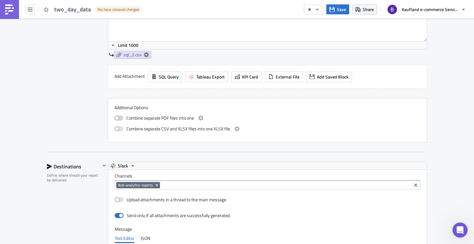
click at [119, 119] on span at bounding box center [118, 118] width 9 height 5
click at [119, 119] on input "checkbox" at bounding box center [118, 117] width 4 height 4
click at [202, 118] on button "button" at bounding box center [201, 118] width 8 height 8
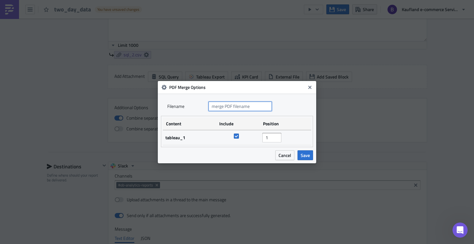
click at [220, 106] on input "text" at bounding box center [239, 107] width 63 height 10
click at [285, 155] on span "Cancel" at bounding box center [284, 155] width 13 height 7
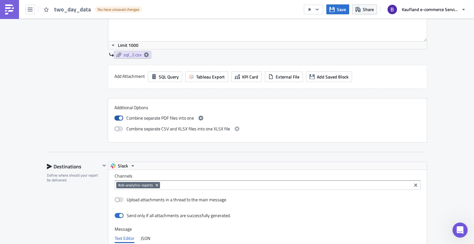
click at [114, 120] on span at bounding box center [118, 118] width 9 height 5
click at [116, 119] on input "checkbox" at bounding box center [118, 117] width 4 height 4
checkbox input "false"
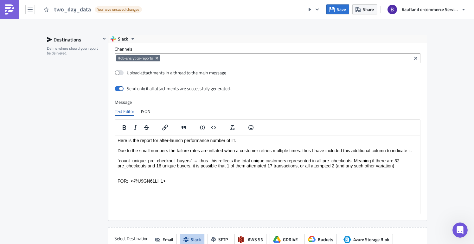
scroll to position [587, 0]
drag, startPoint x: 52, startPoint y: 41, endPoint x: 94, endPoint y: 43, distance: 42.5
click at [94, 43] on div "Destinations" at bounding box center [74, 40] width 54 height 10
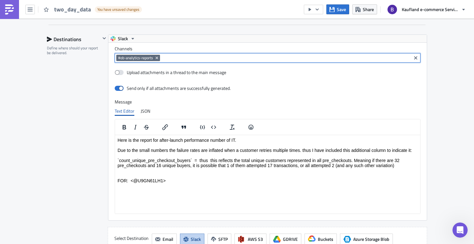
click at [197, 58] on input at bounding box center [286, 58] width 248 height 6
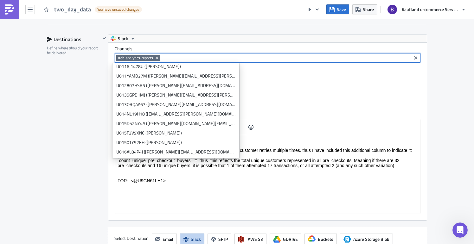
scroll to position [499, 0]
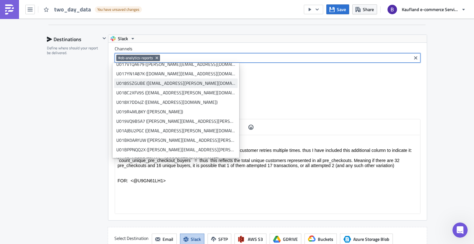
click at [131, 83] on div "U0185SZGUBE ([EMAIL_ADDRESS][PERSON_NAME][DOMAIN_NAME])" at bounding box center [175, 83] width 119 height 6
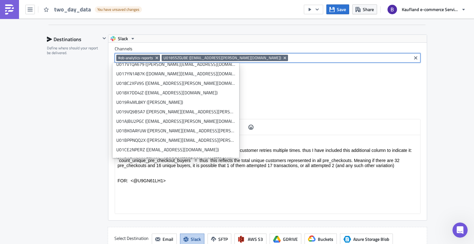
scroll to position [0, 0]
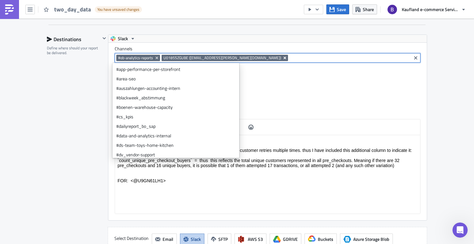
click at [282, 58] on icon "Remove Tag" at bounding box center [284, 57] width 5 height 5
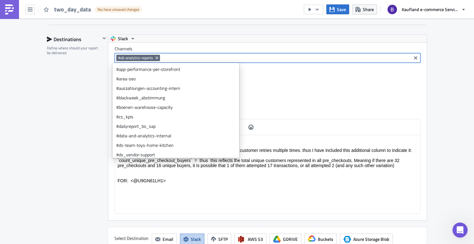
click at [64, 96] on div "Destinations Define where should your report be delivered." at bounding box center [74, 143] width 54 height 217
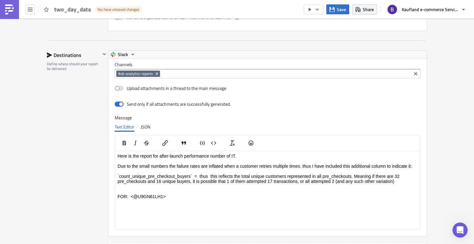
scroll to position [695, 0]
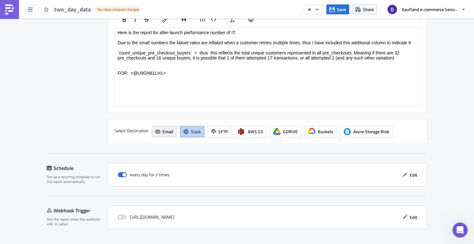
click at [162, 132] on span "Email" at bounding box center [167, 131] width 11 height 7
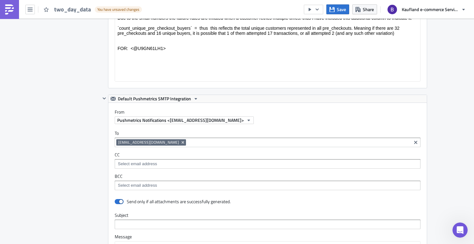
scroll to position [737, 0]
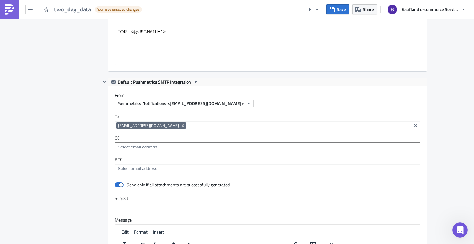
click at [190, 125] on input at bounding box center [298, 126] width 222 height 6
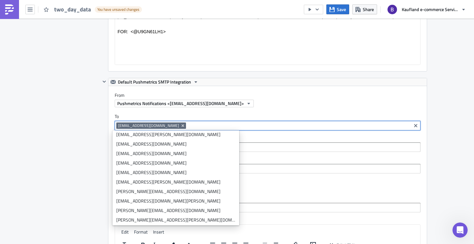
scroll to position [179, 0]
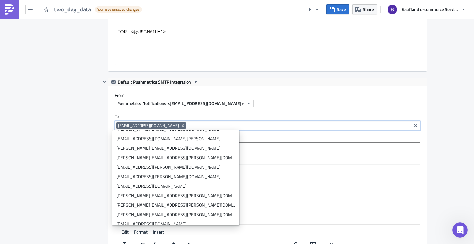
click at [92, 161] on div "Destinations Define where should your report be delivered." at bounding box center [74, 121] width 54 height 472
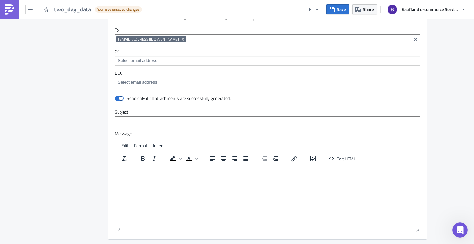
scroll to position [957, 0]
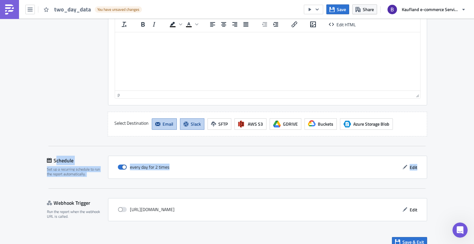
drag, startPoint x: 60, startPoint y: 162, endPoint x: 101, endPoint y: 181, distance: 46.1
click at [101, 181] on div "Schedule Set up a recurring schedule to run the report automatically. every day…" at bounding box center [237, 172] width 380 height 33
click at [221, 172] on div "every day for 2 times Edit" at bounding box center [268, 167] width 306 height 10
drag, startPoint x: 140, startPoint y: 167, endPoint x: 174, endPoint y: 169, distance: 33.7
click at [174, 169] on div "every day for 2 times Edit" at bounding box center [268, 167] width 306 height 10
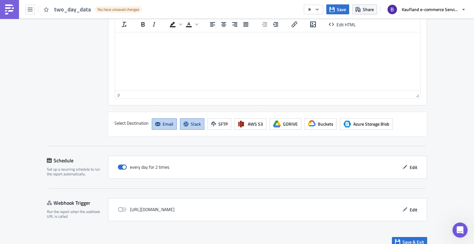
click at [193, 169] on div "every day for 2 times Edit" at bounding box center [268, 167] width 306 height 10
click at [412, 166] on span "Edit" at bounding box center [413, 167] width 8 height 7
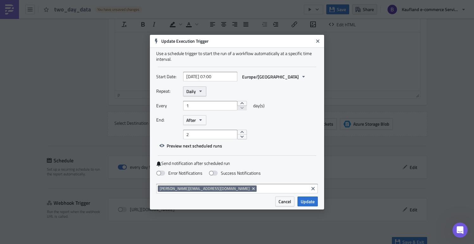
click at [199, 92] on icon "button" at bounding box center [200, 91] width 5 height 5
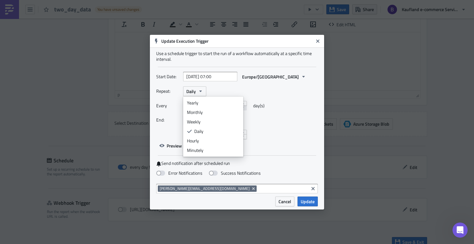
click at [294, 118] on div "End: After" at bounding box center [237, 120] width 162 height 10
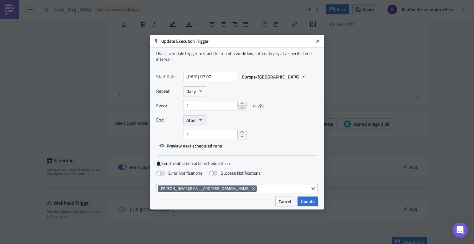
click at [201, 121] on icon "button" at bounding box center [200, 119] width 5 height 5
click at [282, 132] on div "2" at bounding box center [250, 135] width 135 height 10
click at [289, 204] on span "Cancel" at bounding box center [284, 201] width 13 height 7
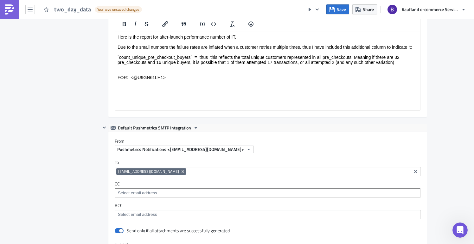
scroll to position [689, 0]
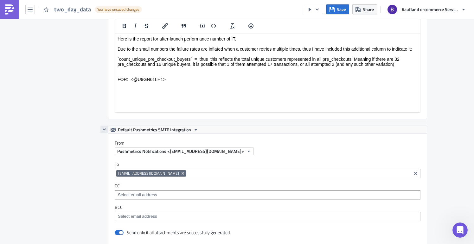
click at [102, 132] on button "button" at bounding box center [104, 130] width 8 height 8
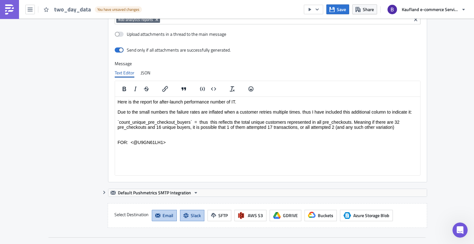
scroll to position [680, 0]
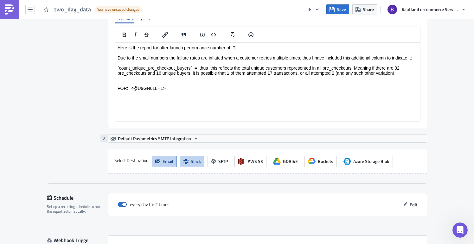
click at [102, 138] on icon "button" at bounding box center [104, 138] width 5 height 5
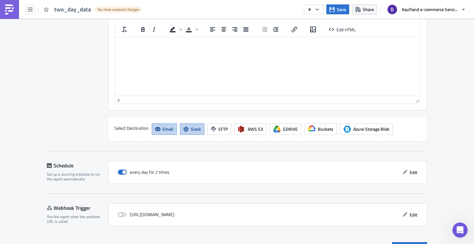
scroll to position [966, 0]
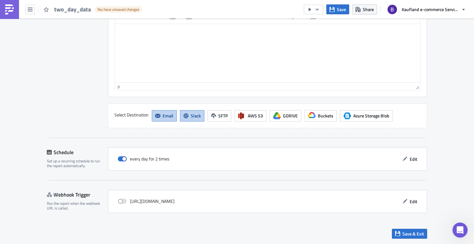
drag, startPoint x: 301, startPoint y: 197, endPoint x: 115, endPoint y: 193, distance: 186.2
click at [117, 193] on div "[URL][DOMAIN_NAME] Edit" at bounding box center [267, 201] width 319 height 23
drag, startPoint x: 49, startPoint y: 192, endPoint x: 92, endPoint y: 212, distance: 47.6
click at [92, 212] on div "Webhook Trigger Run the report when the webhook URL is called." at bounding box center [77, 201] width 61 height 23
click at [94, 208] on div "Run the report when the webhook URL is called." at bounding box center [75, 206] width 57 height 10
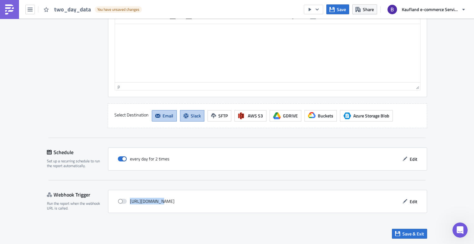
drag, startPoint x: 279, startPoint y: 202, endPoint x: 155, endPoint y: 203, distance: 123.5
click at [155, 203] on div "[URL][DOMAIN_NAME] Edit" at bounding box center [268, 202] width 306 height 10
click at [68, 182] on div "Schedule Set up a recurring schedule to run the report automatically. every day…" at bounding box center [237, 185] width 380 height 75
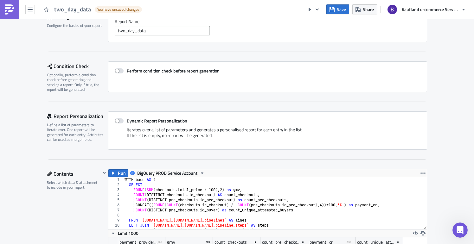
scroll to position [49, 0]
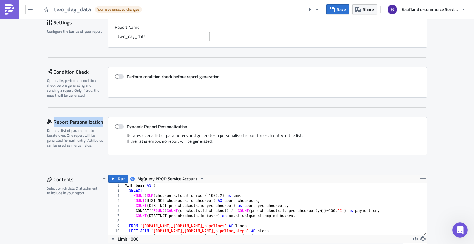
drag, startPoint x: 50, startPoint y: 122, endPoint x: 100, endPoint y: 124, distance: 50.1
click at [100, 124] on div "Report Personalization" at bounding box center [77, 122] width 61 height 10
click at [115, 127] on span at bounding box center [119, 126] width 9 height 5
click at [116, 127] on input "Dynamic Report Personalization" at bounding box center [118, 127] width 4 height 4
checkbox input "true"
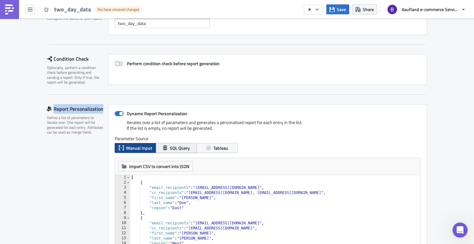
click at [183, 149] on span "SQL Query" at bounding box center [180, 148] width 20 height 7
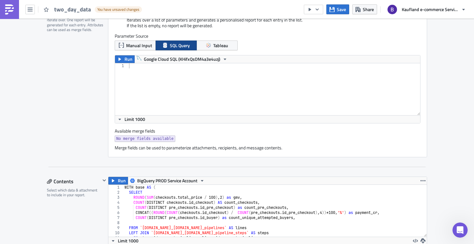
scroll to position [180, 0]
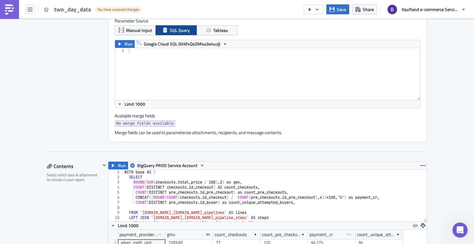
click at [282, 195] on div "WITH base AS ( SELECT ROUND ( SUM ( checkouts . total_price / 100 ) , 2 ) as gm…" at bounding box center [272, 201] width 299 height 62
type textarea "UNION ALL SELECT * FROM per_psp"
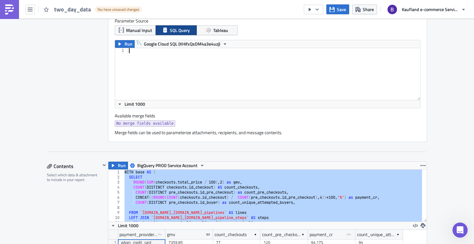
click at [207, 80] on div at bounding box center [274, 79] width 292 height 62
paste textarea "SELECT * FROM per_psp"
type textarea "SELECT * FROM per_psp"
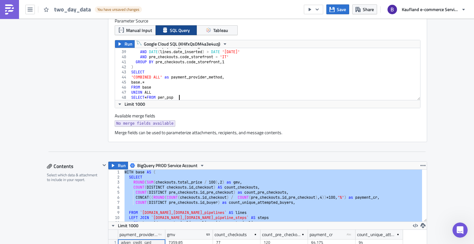
scroll to position [191, 0]
click at [118, 45] on icon "button" at bounding box center [119, 43] width 3 height 3
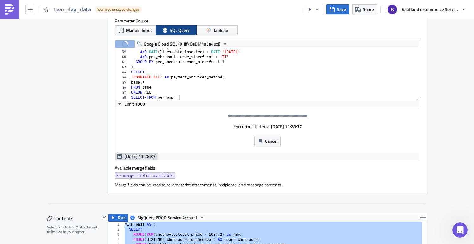
click at [282, 149] on div "Execution started at [DATE] 11:28:37 Cancel" at bounding box center [267, 130] width 305 height 44
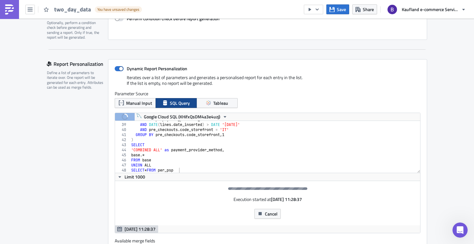
scroll to position [105, 0]
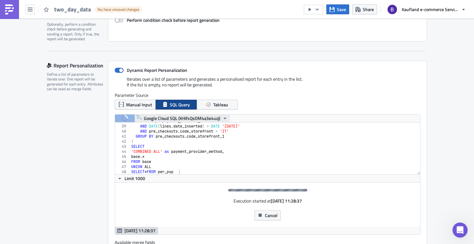
click at [164, 117] on span "Google Cloud SQL (KHifxQsDM4a3e4uzj)" at bounding box center [182, 119] width 76 height 8
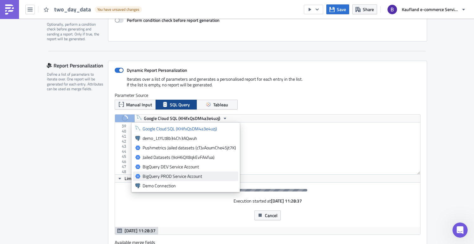
click at [173, 177] on div "BigQuery PROD Service Account" at bounding box center [189, 176] width 93 height 6
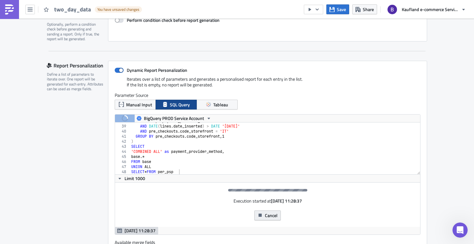
click at [266, 216] on span "Cancel" at bounding box center [271, 215] width 13 height 7
click at [270, 216] on span "Cancel" at bounding box center [271, 215] width 13 height 7
click at [269, 216] on span "Cancel" at bounding box center [271, 215] width 13 height 7
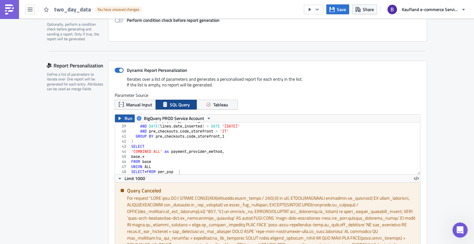
click at [126, 116] on span "Run" at bounding box center [128, 119] width 8 height 8
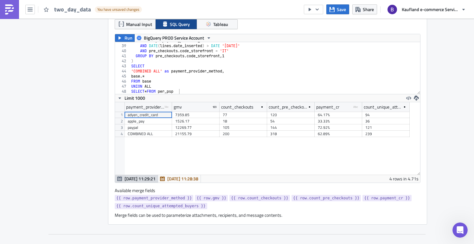
scroll to position [194, 0]
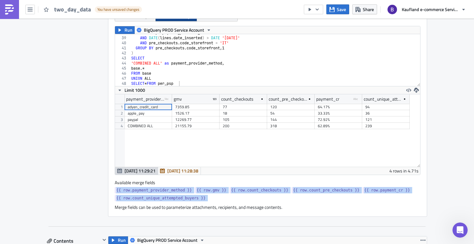
drag, startPoint x: 213, startPoint y: 203, endPoint x: 113, endPoint y: 190, distance: 100.9
click at [115, 190] on div "Available merge fields {{ row.payment_provider_method }} {{ row.gmv }} {{ row.c…" at bounding box center [268, 195] width 306 height 30
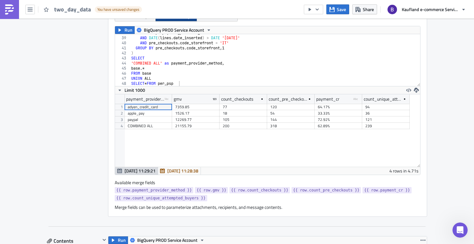
click at [229, 205] on div "Merge fields can be used to parameterize attachments, recipients, and message c…" at bounding box center [268, 208] width 306 height 6
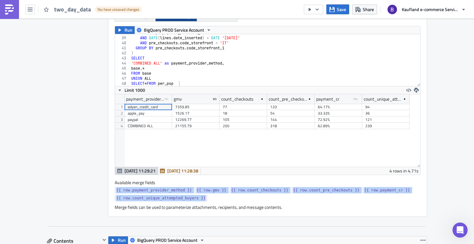
drag, startPoint x: 224, startPoint y: 199, endPoint x: 140, endPoint y: 193, distance: 84.5
click at [108, 190] on div "Dynamic Report Personalization Iterates over a list of parameters and generates…" at bounding box center [267, 94] width 319 height 244
click at [237, 194] on div "{{ row.payment_provider_method }} {{ row.gmv }} {{ row.count_checkouts }} {{ ro…" at bounding box center [268, 195] width 306 height 16
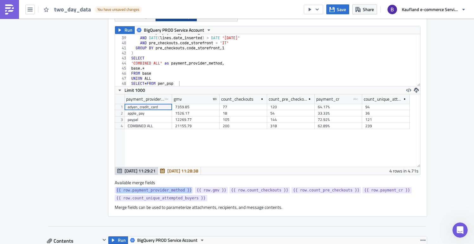
drag, startPoint x: 111, startPoint y: 189, endPoint x: 190, endPoint y: 192, distance: 79.2
click at [190, 192] on div "Dynamic Report Personalization Iterates over a list of parameters and generates…" at bounding box center [267, 94] width 319 height 244
copy span "{{ row.payment_provider_method }}"
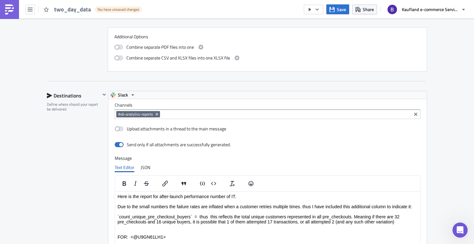
scroll to position [798, 0]
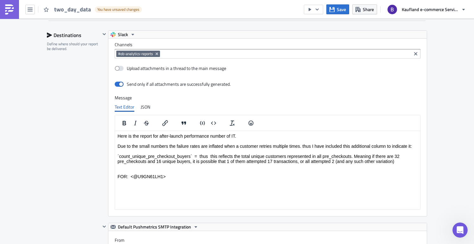
click at [195, 181] on html "Here is the report for after-launch performance number of IT. Due to the small …" at bounding box center [267, 156] width 305 height 51
drag, startPoint x: 213, startPoint y: 195, endPoint x: 127, endPoint y: 193, distance: 85.5
click at [126, 193] on html "Here is the report for after-launch performance number of IT. Due to the small …" at bounding box center [267, 163] width 305 height 65
drag, startPoint x: 196, startPoint y: 188, endPoint x: 108, endPoint y: 190, distance: 88.1
click at [115, 190] on html "Here is the report for after-launch performance number of IT. Due to the small …" at bounding box center [267, 163] width 305 height 65
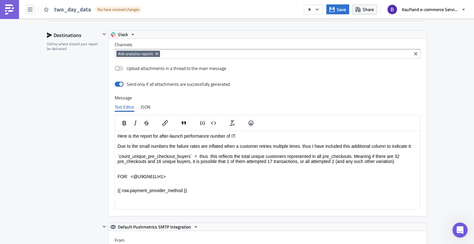
click at [228, 189] on p "{{ row.payment_provider_method }}" at bounding box center [267, 190] width 300 height 5
drag, startPoint x: 193, startPoint y: 191, endPoint x: 104, endPoint y: 191, distance: 89.3
click at [115, 191] on html "Here is the report for after-launch performance number of IT. Due to the small …" at bounding box center [267, 163] width 305 height 65
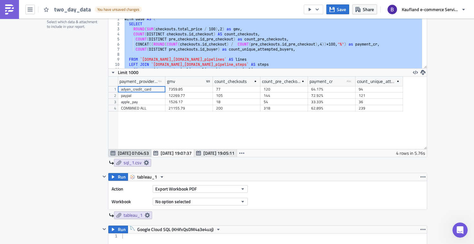
scroll to position [357, 0]
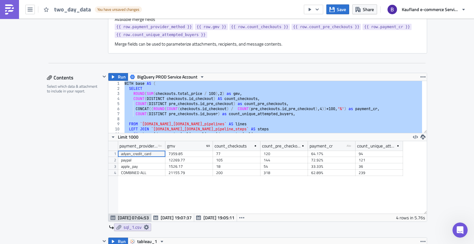
click at [100, 167] on div at bounding box center [104, 152] width 8 height 158
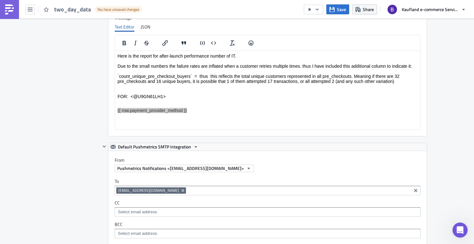
scroll to position [740, 0]
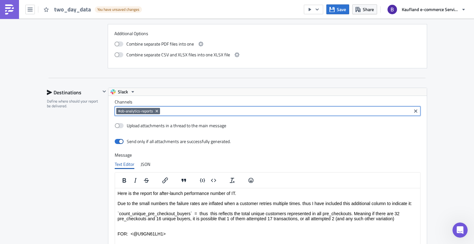
click at [180, 113] on input at bounding box center [286, 111] width 248 height 6
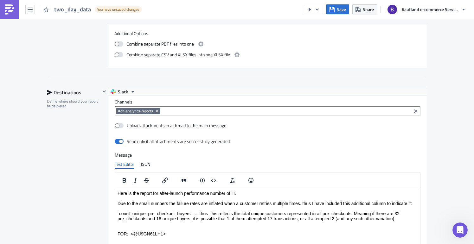
click at [290, 168] on div "Text Editor JSON" at bounding box center [268, 165] width 306 height 10
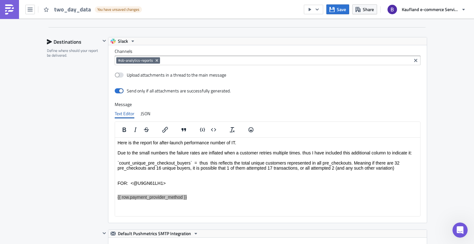
scroll to position [797, 0]
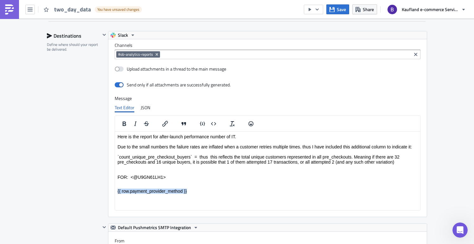
drag, startPoint x: 215, startPoint y: 192, endPoint x: 112, endPoint y: 191, distance: 103.6
click at [115, 191] on html "Here is the report for after-launch performance number of IT. Due to the small …" at bounding box center [267, 163] width 305 height 65
click at [198, 54] on input at bounding box center [286, 54] width 248 height 6
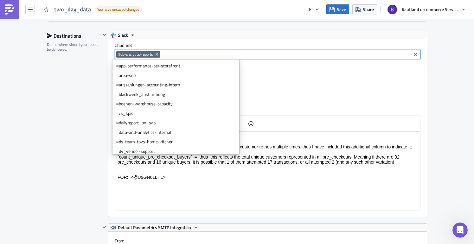
paste input "{{ row.payment_provider_method }}"
type input "{{ row.payment_provider_method }}"
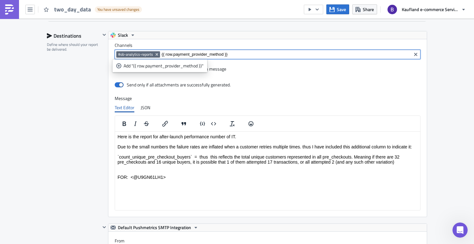
click at [237, 56] on input "{{ row.payment_provider_method }}" at bounding box center [286, 54] width 248 height 6
drag, startPoint x: 234, startPoint y: 54, endPoint x: 159, endPoint y: 52, distance: 74.8
click at [159, 52] on div "#ob-analytics-reports {{ row.payment_provider_method }}" at bounding box center [262, 55] width 293 height 8
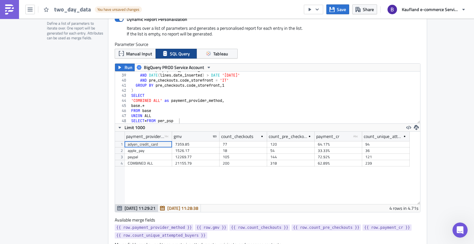
scroll to position [214, 0]
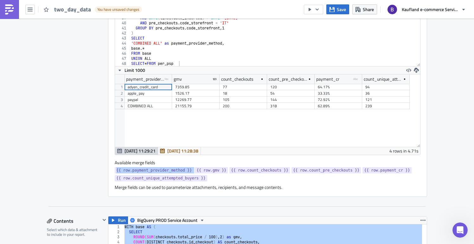
drag, startPoint x: 192, startPoint y: 172, endPoint x: 108, endPoint y: 170, distance: 83.3
click at [108, 170] on div "Dynamic Report Personalization Iterates over a list of parameters and generates…" at bounding box center [267, 74] width 319 height 244
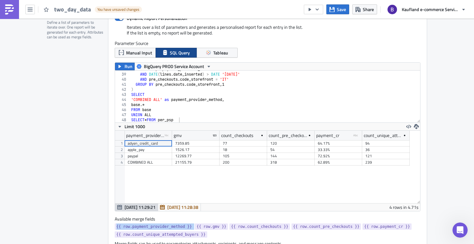
scroll to position [157, 0]
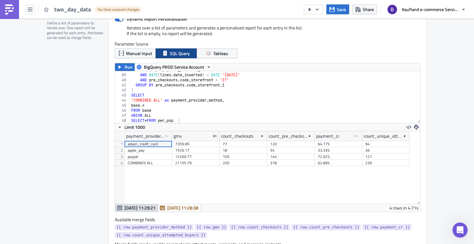
click at [194, 110] on div "WHERE steps . payment_provider_method IS NOT NULL AND DATE ( lines . date_inser…" at bounding box center [272, 98] width 285 height 62
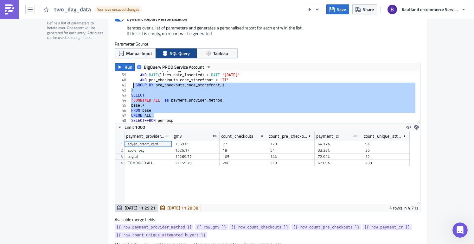
drag, startPoint x: 187, startPoint y: 117, endPoint x: 130, endPoint y: 85, distance: 65.5
click at [130, 85] on div "WHERE steps . payment_provider_method IS NOT NULL AND DATE ( lines . date_inser…" at bounding box center [272, 98] width 285 height 62
click at [186, 95] on div "WHERE steps . payment_provider_method IS NOT NULL AND DATE ( lines . date_inser…" at bounding box center [272, 98] width 285 height 62
type textarea "SELECT"
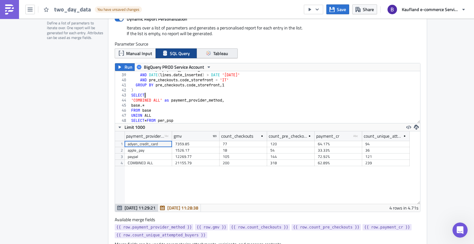
click at [215, 56] on span "Tableau" at bounding box center [220, 53] width 15 height 7
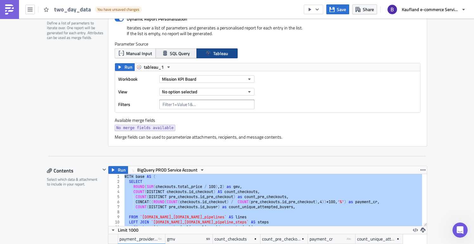
click at [172, 55] on span "SQL Query" at bounding box center [180, 53] width 20 height 7
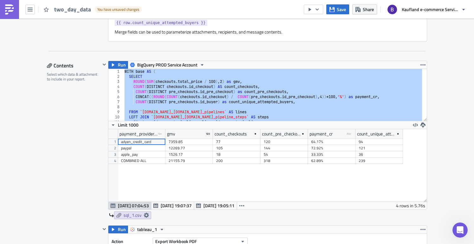
scroll to position [321, 0]
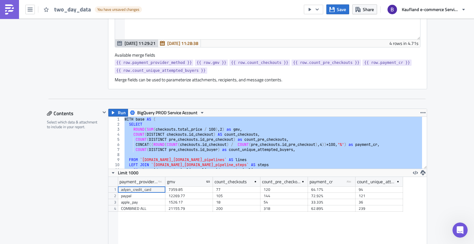
click at [6, 11] on img at bounding box center [9, 9] width 10 height 10
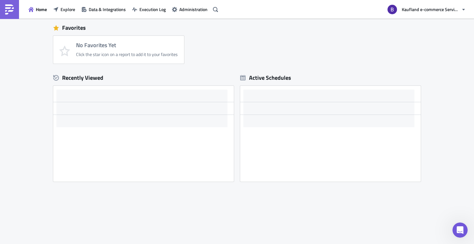
scroll to position [143, 0]
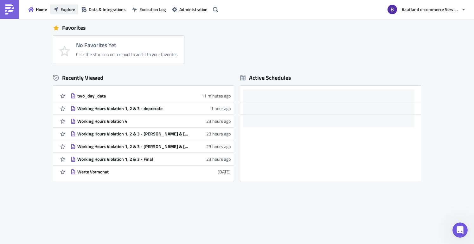
click at [71, 11] on span "Explore" at bounding box center [67, 9] width 15 height 7
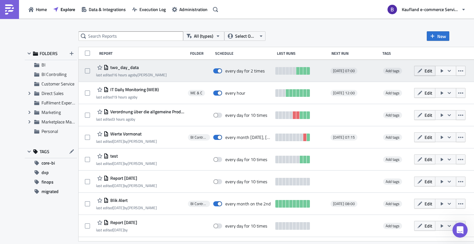
click at [429, 75] on button "Edit" at bounding box center [424, 71] width 21 height 10
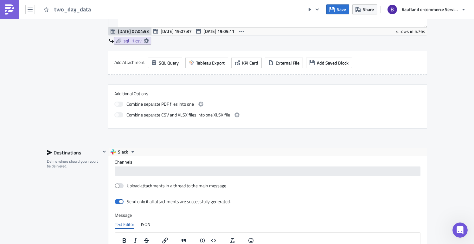
scroll to position [552, 0]
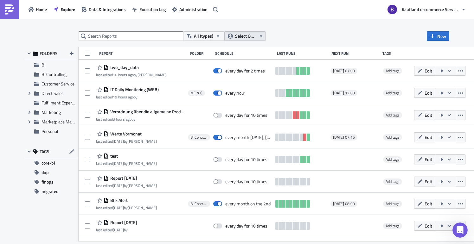
click at [242, 39] on span "Select Owner" at bounding box center [245, 36] width 21 height 7
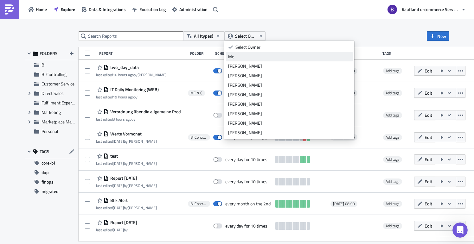
click at [238, 59] on div "Me" at bounding box center [289, 57] width 122 height 6
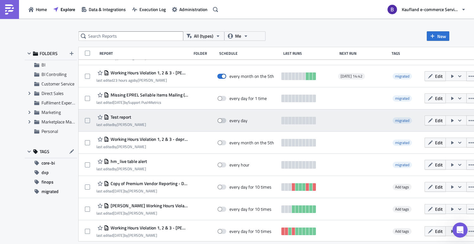
scroll to position [128, 0]
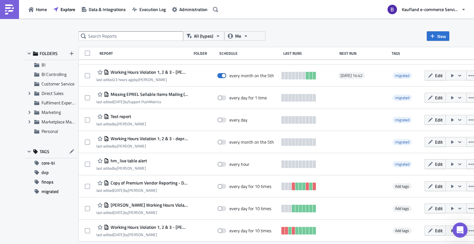
click at [326, 30] on div "All (types) Me New FOLDERS BI BI Controlling Customer Service Expand group Dire…" at bounding box center [237, 132] width 474 height 226
